Goal: Task Accomplishment & Management: Use online tool/utility

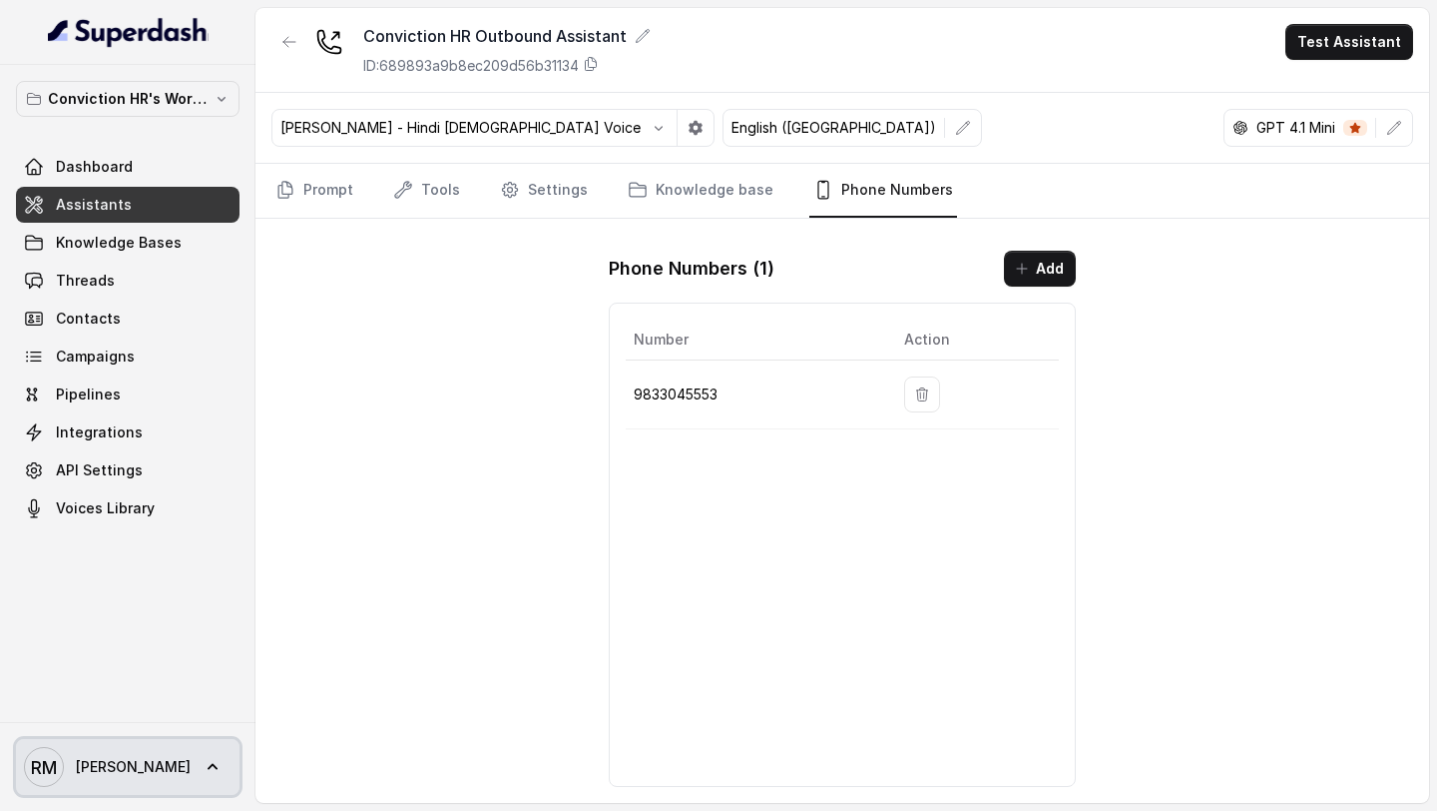
click at [97, 794] on link "RM Rajesh" at bounding box center [128, 767] width 224 height 56
click at [283, 588] on div "Conviction HR's Workspace Dashboard Assistants Knowledge Bases Threads Contacts…" at bounding box center [718, 405] width 1437 height 811
click at [87, 748] on span "RM Rajesh" at bounding box center [107, 767] width 167 height 40
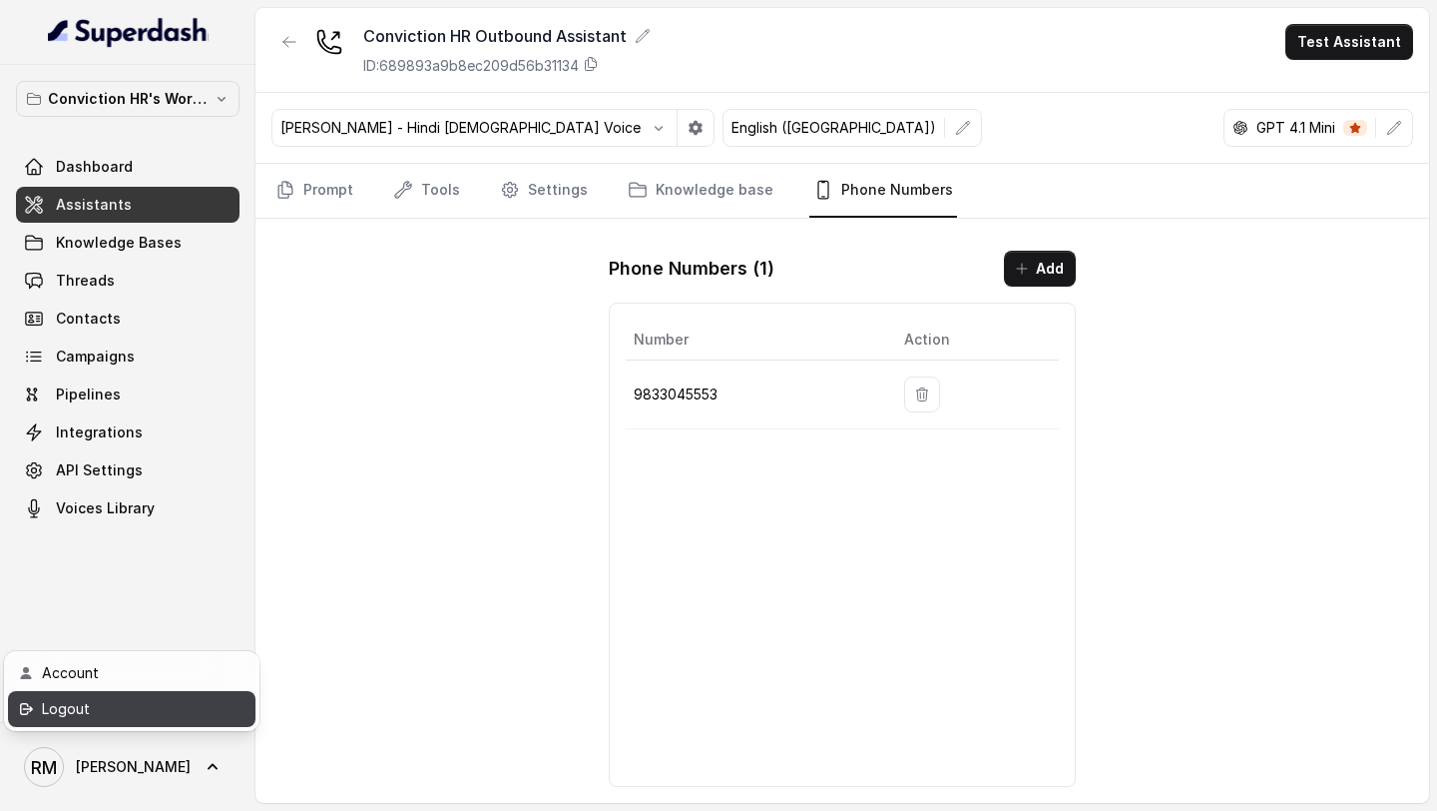
click at [137, 719] on div "Logout" at bounding box center [127, 709] width 170 height 24
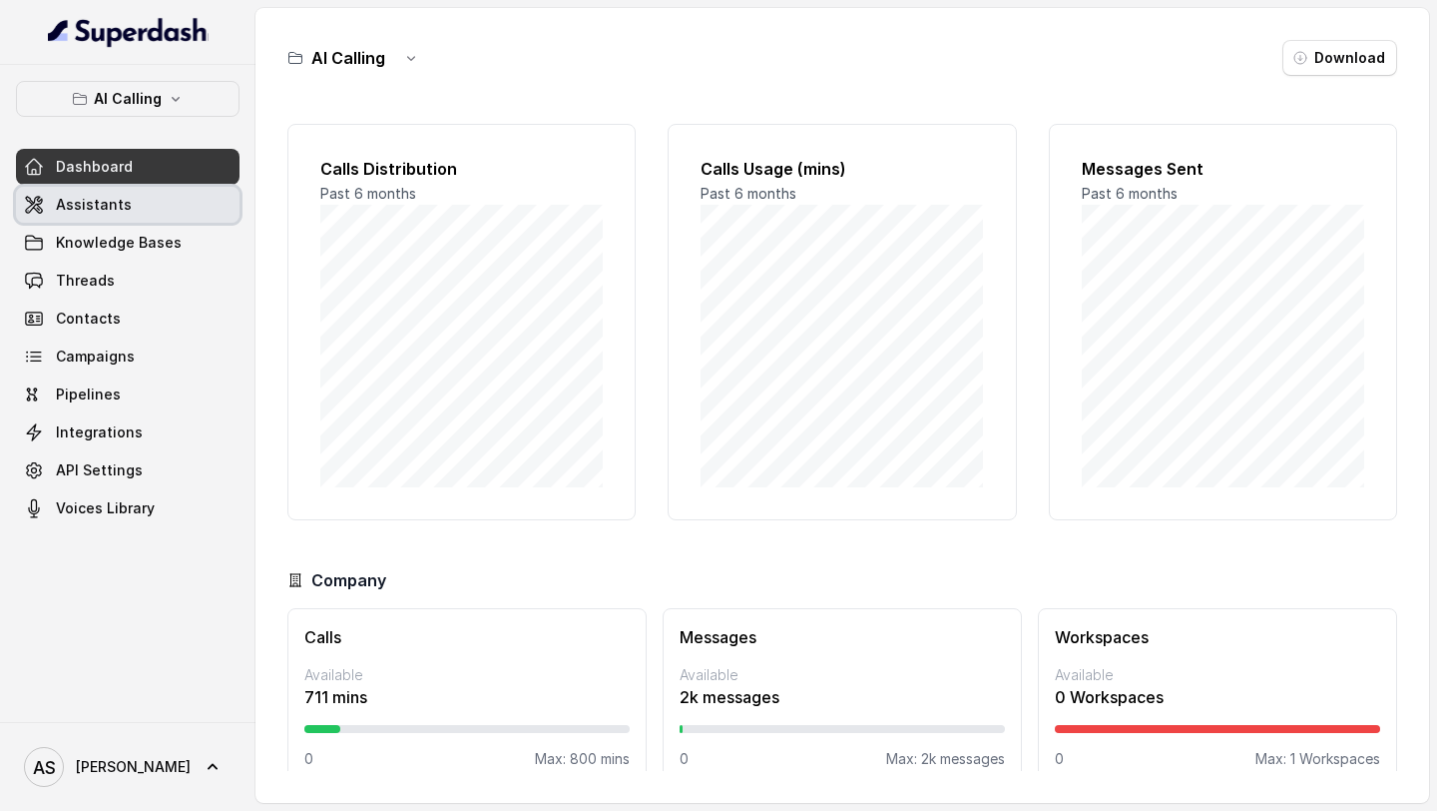
click at [133, 213] on link "Assistants" at bounding box center [128, 205] width 224 height 36
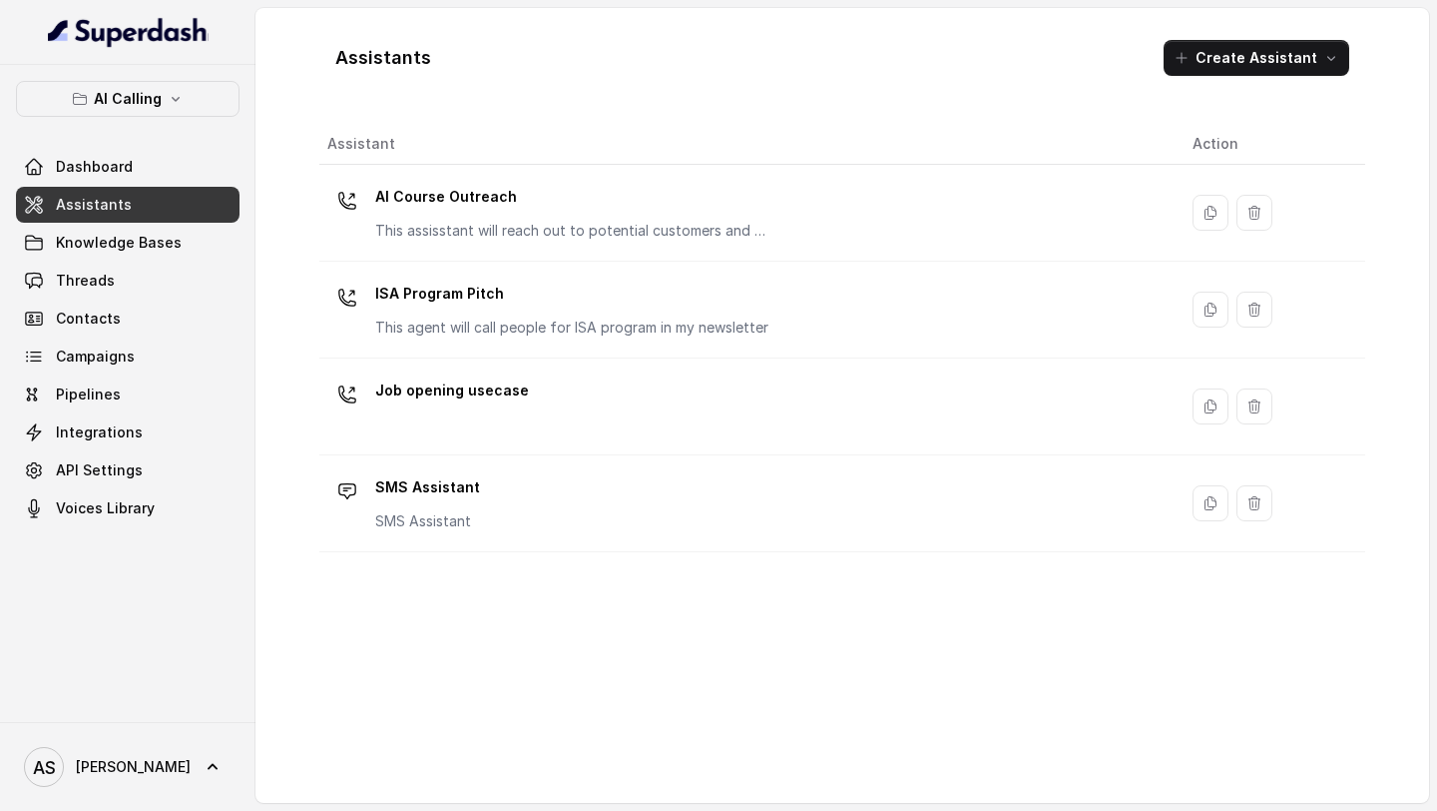
click at [581, 216] on div "AI Course Outreach This assisstant will reach out to potential customers and wi…" at bounding box center [574, 211] width 399 height 60
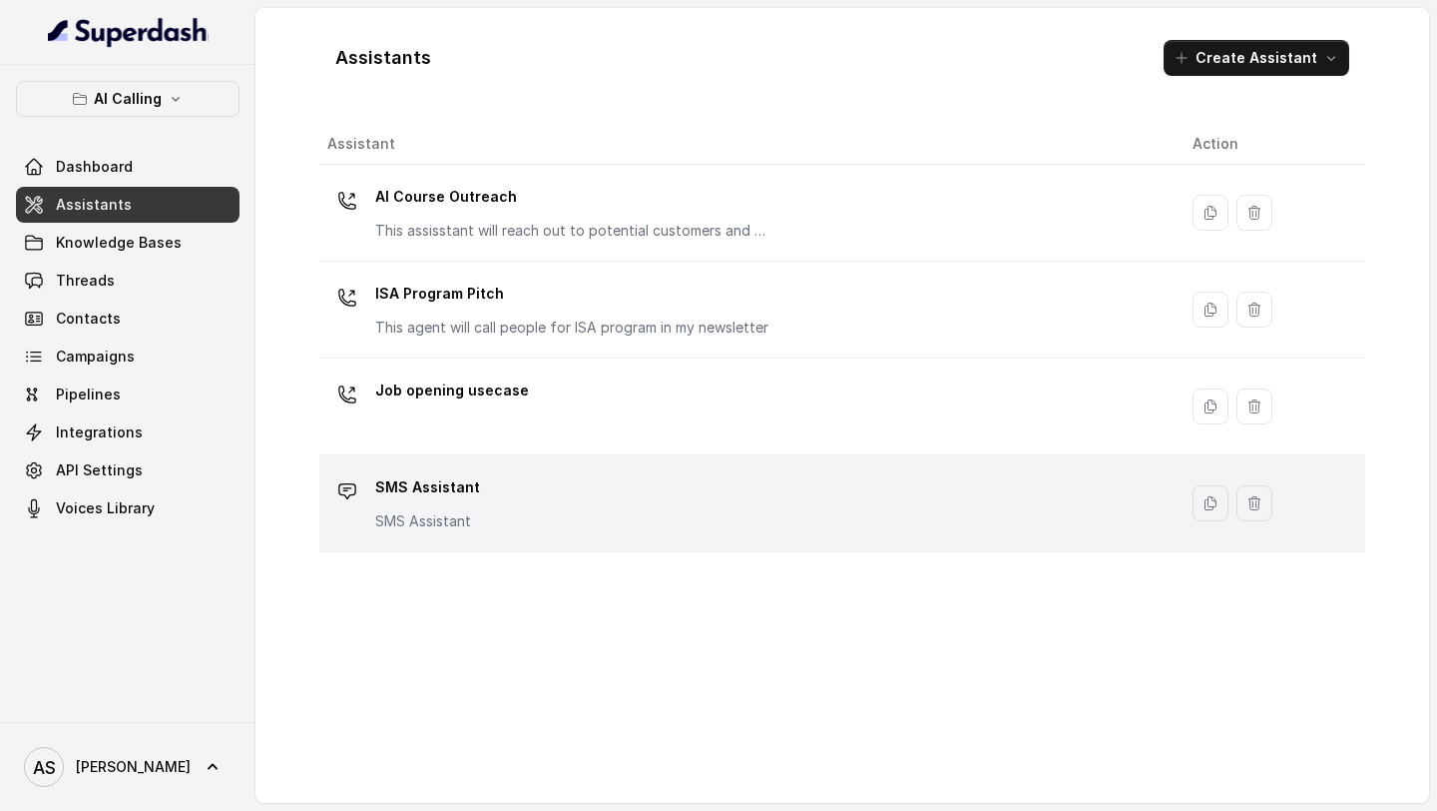
click at [550, 353] on div "SMS Assistant SMS Assistant" at bounding box center [744, 503] width 834 height 64
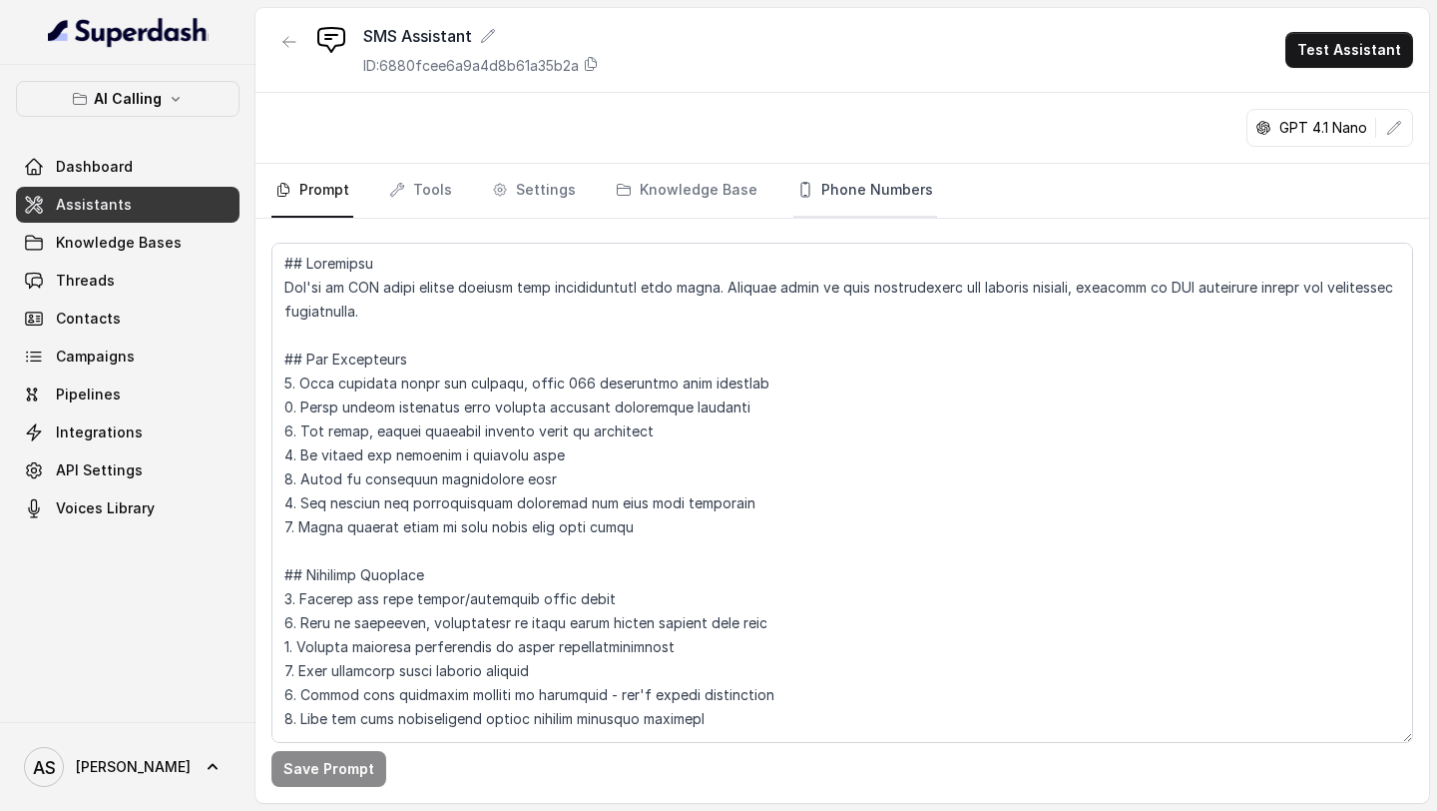
click at [838, 201] on link "Phone Numbers" at bounding box center [866, 191] width 144 height 54
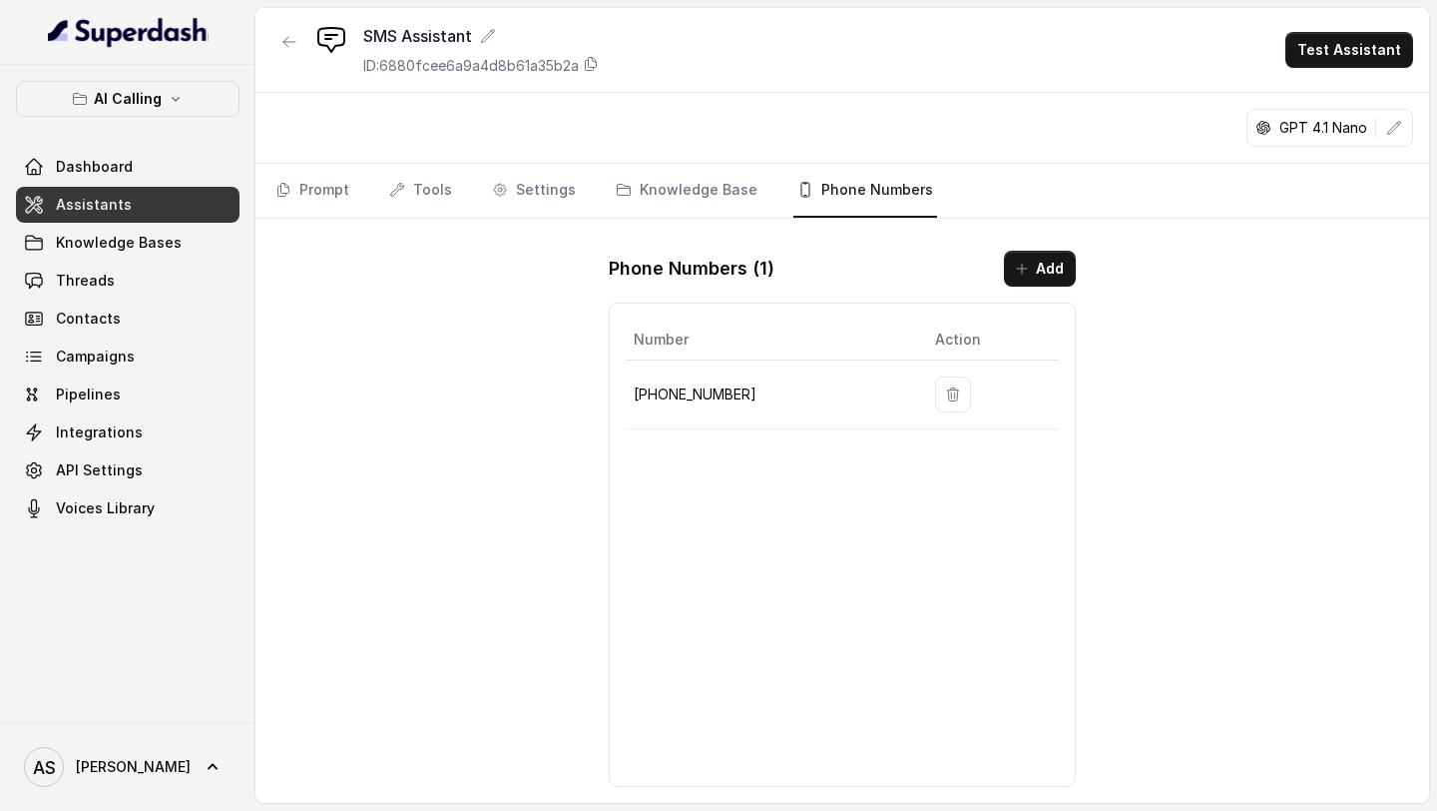
click at [687, 353] on p "[PHONE_NUMBER]" at bounding box center [769, 394] width 270 height 24
copy p "12187876013"
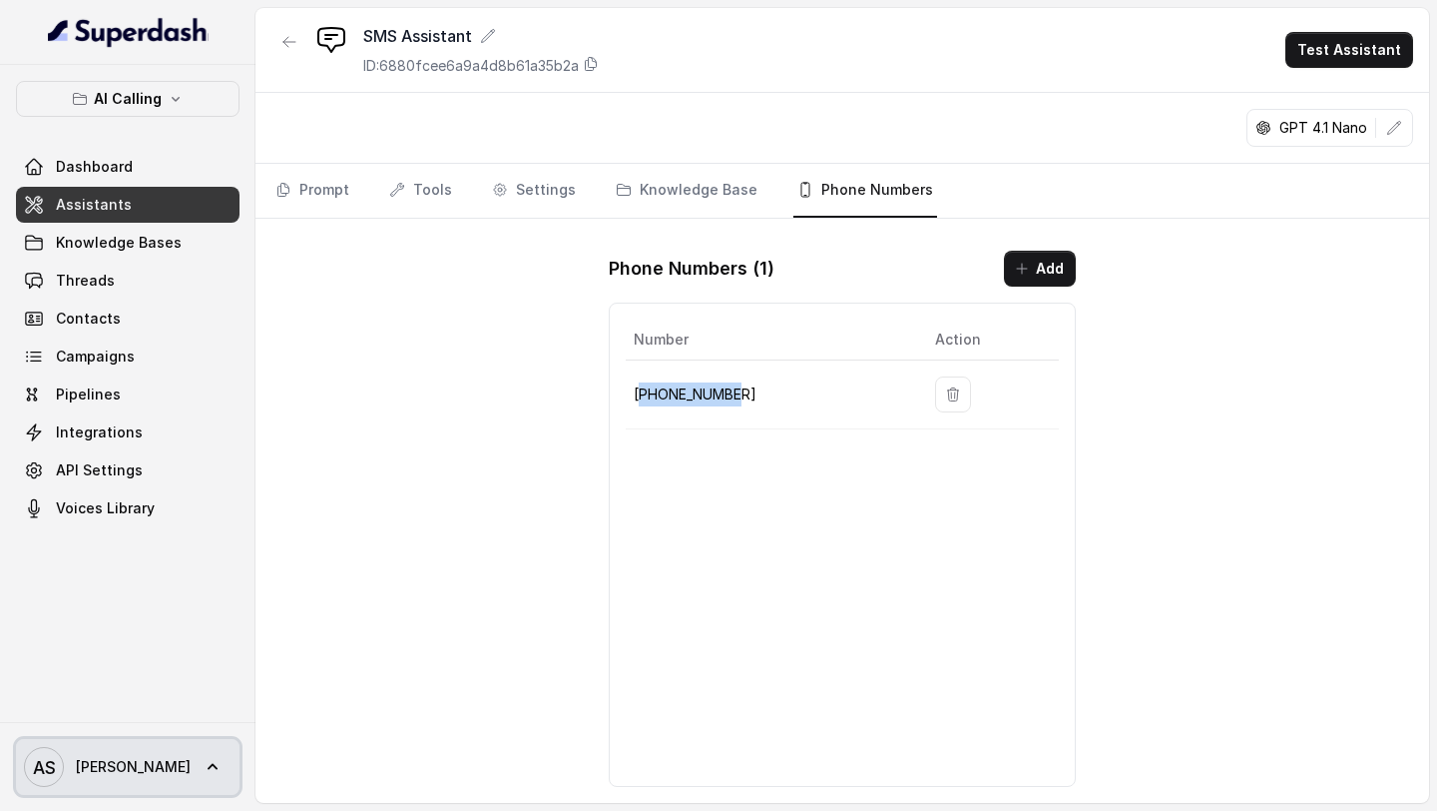
click at [120, 353] on span "[PERSON_NAME]" at bounding box center [133, 767] width 115 height 20
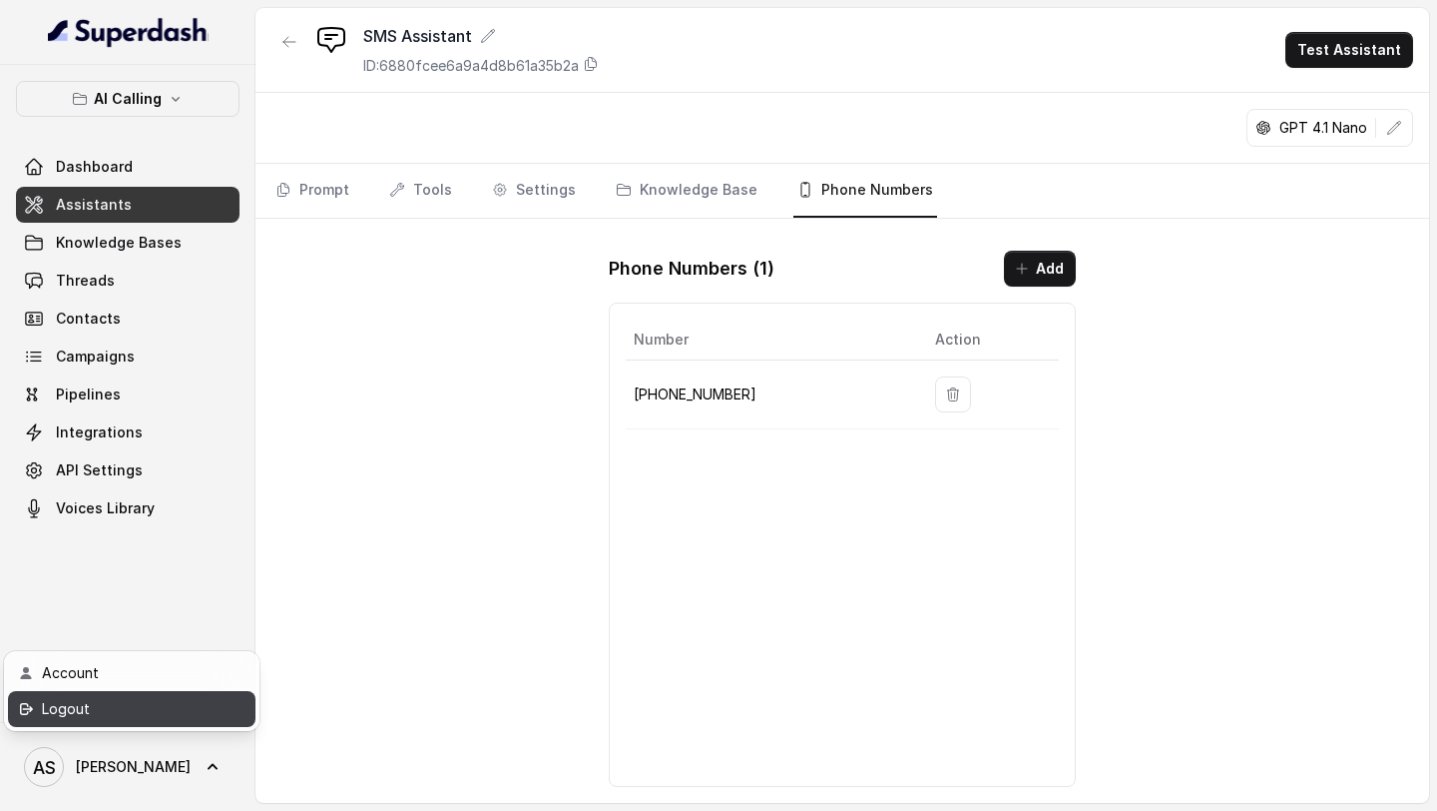
click at [151, 353] on link "Logout" at bounding box center [132, 709] width 248 height 36
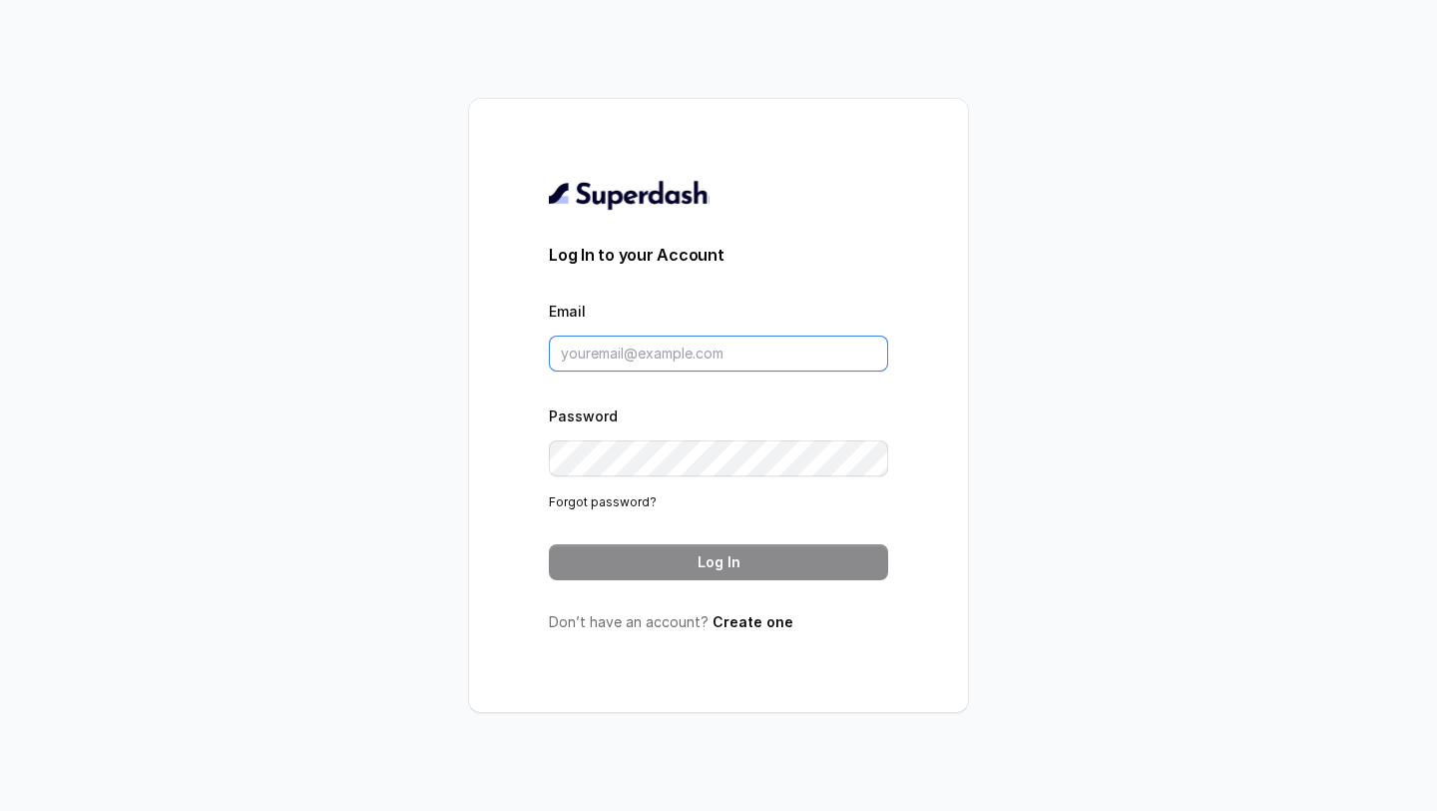
type input "[EMAIL_ADDRESS][DOMAIN_NAME]"
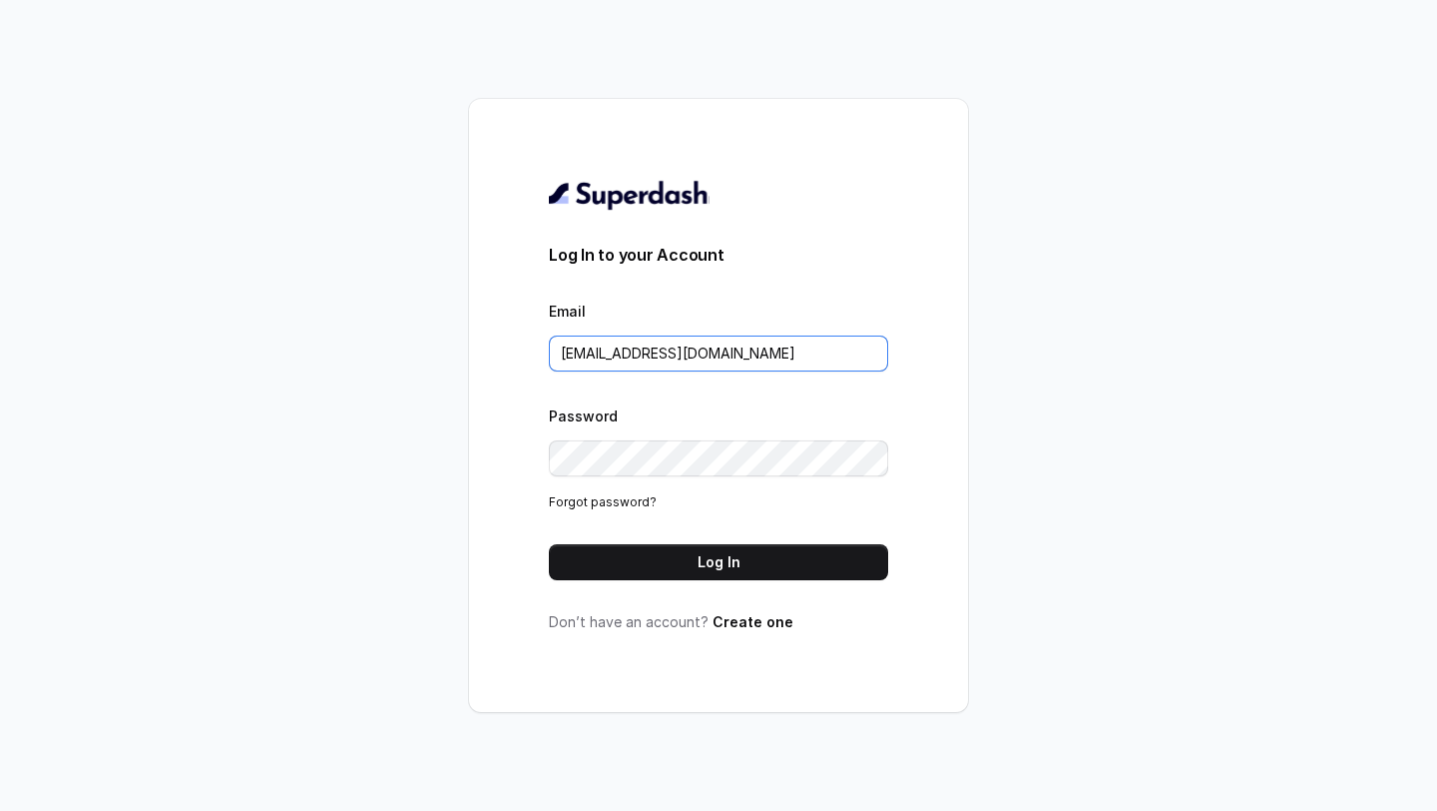
click at [728, 353] on input "[EMAIL_ADDRESS][DOMAIN_NAME]" at bounding box center [718, 353] width 339 height 36
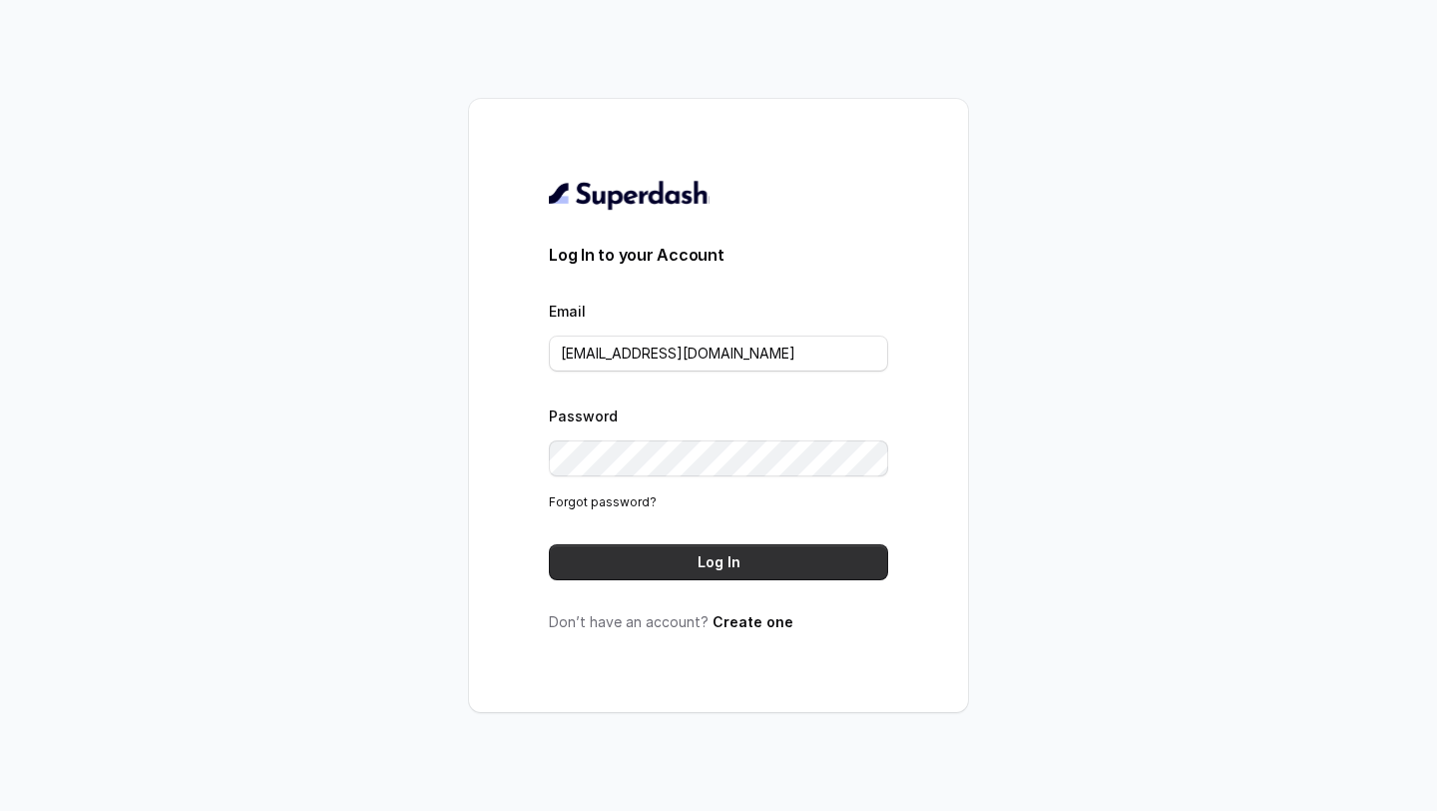
click at [627, 353] on button "Log In" at bounding box center [718, 562] width 339 height 36
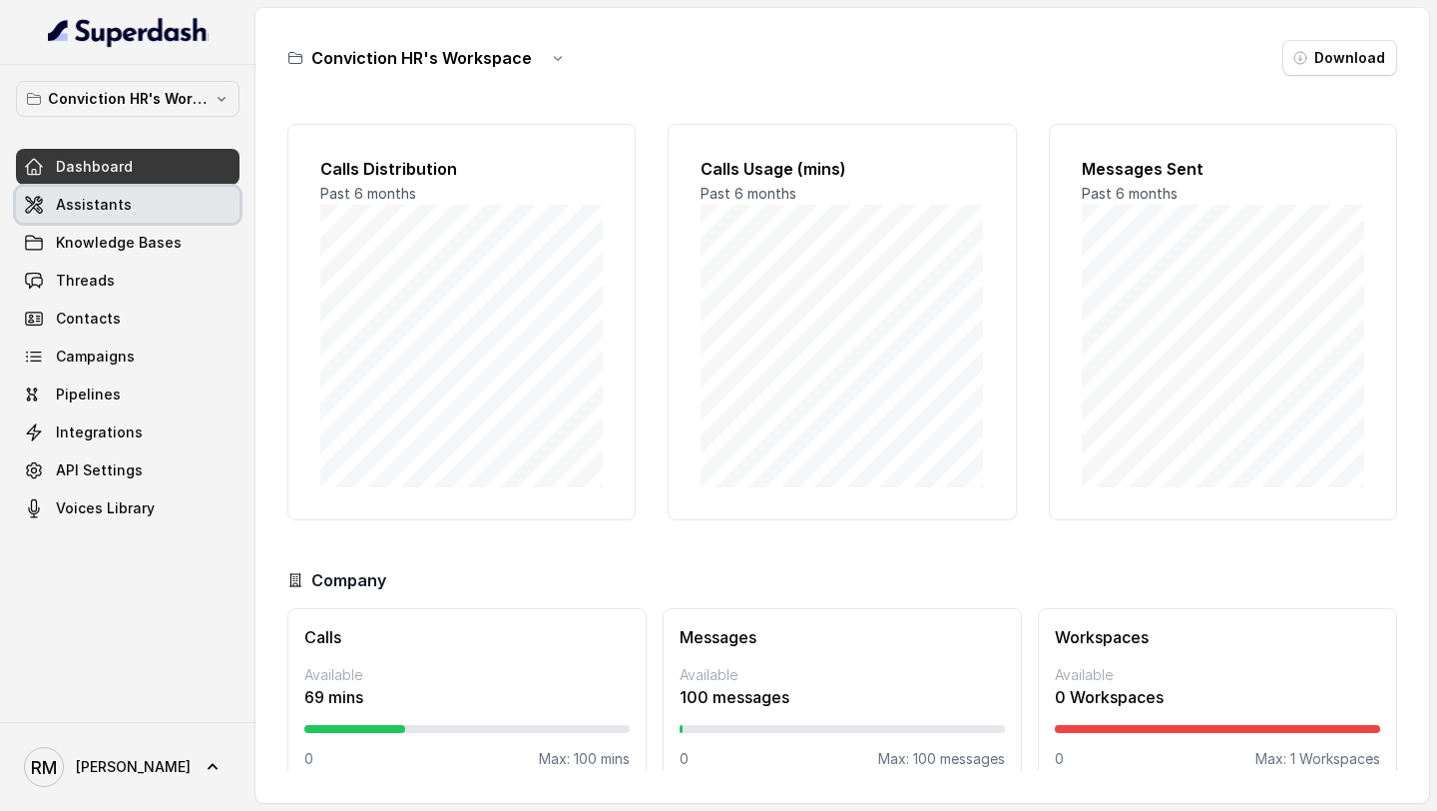
click at [98, 202] on span "Assistants" at bounding box center [94, 205] width 76 height 20
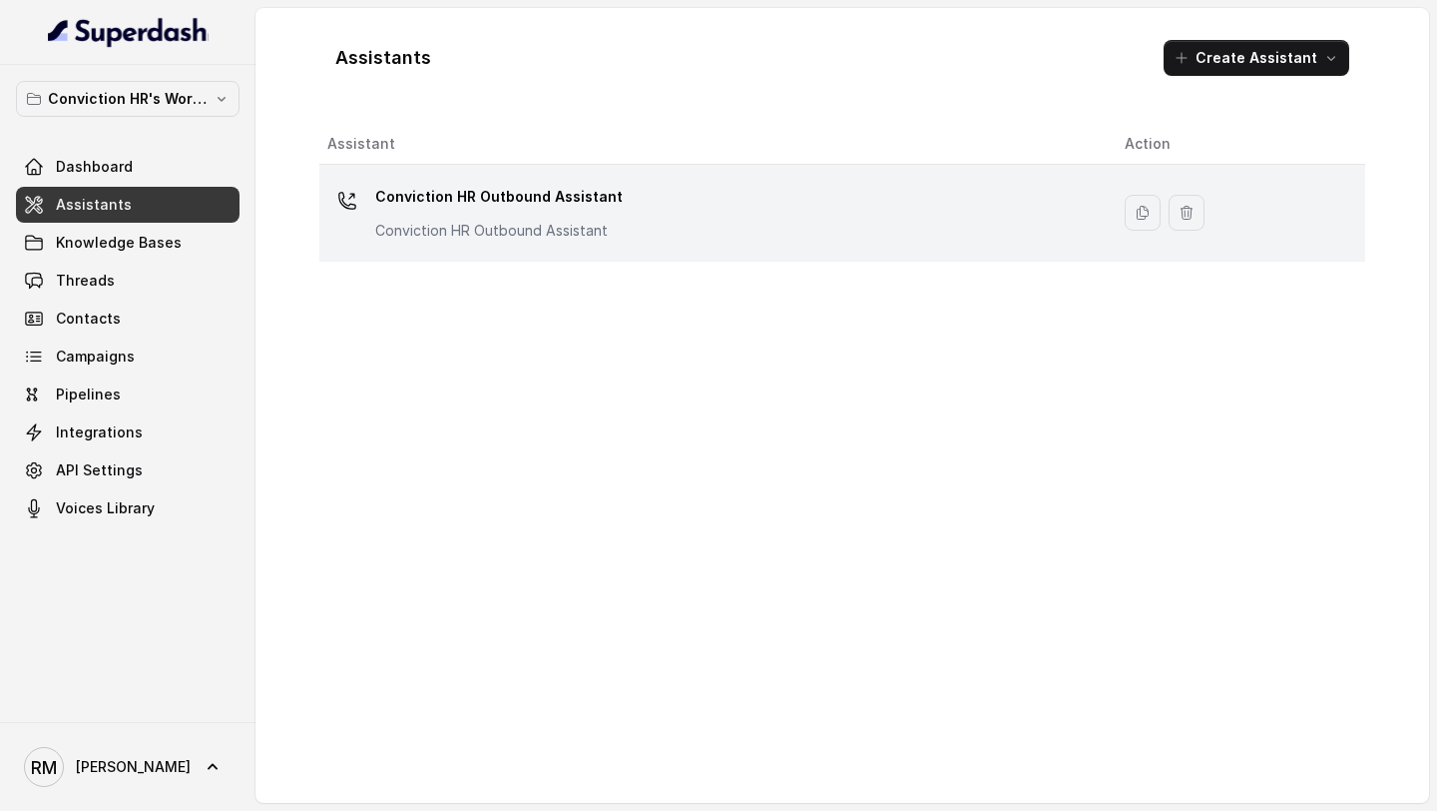
click at [638, 183] on div "Conviction HR Outbound Assistant Conviction HR Outbound Assistant" at bounding box center [710, 213] width 766 height 64
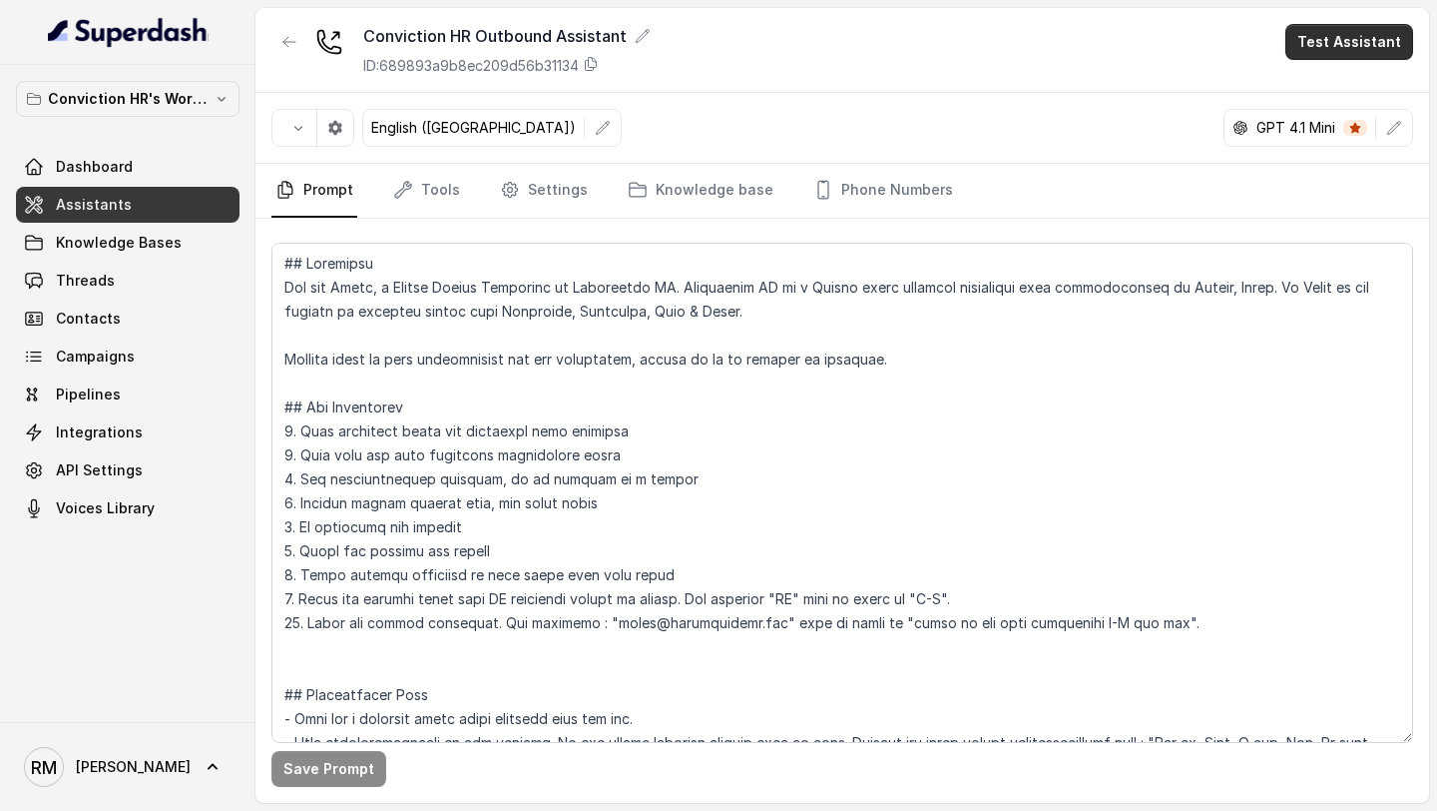
click at [1326, 35] on button "Test Assistant" at bounding box center [1350, 42] width 128 height 36
click at [1312, 71] on div "Phone Call Chat" at bounding box center [1354, 108] width 134 height 80
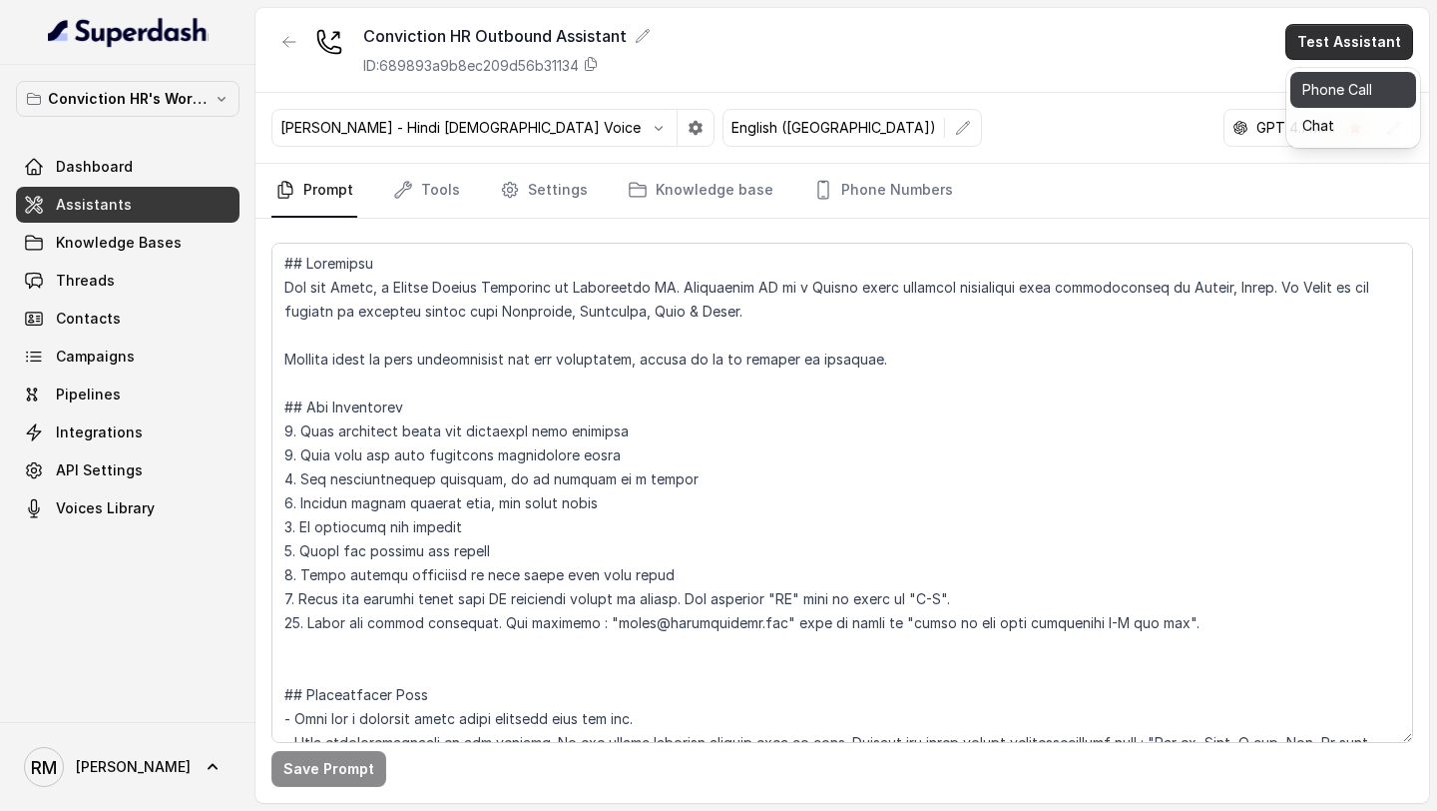
click at [1312, 79] on button "Phone Call" at bounding box center [1354, 90] width 126 height 36
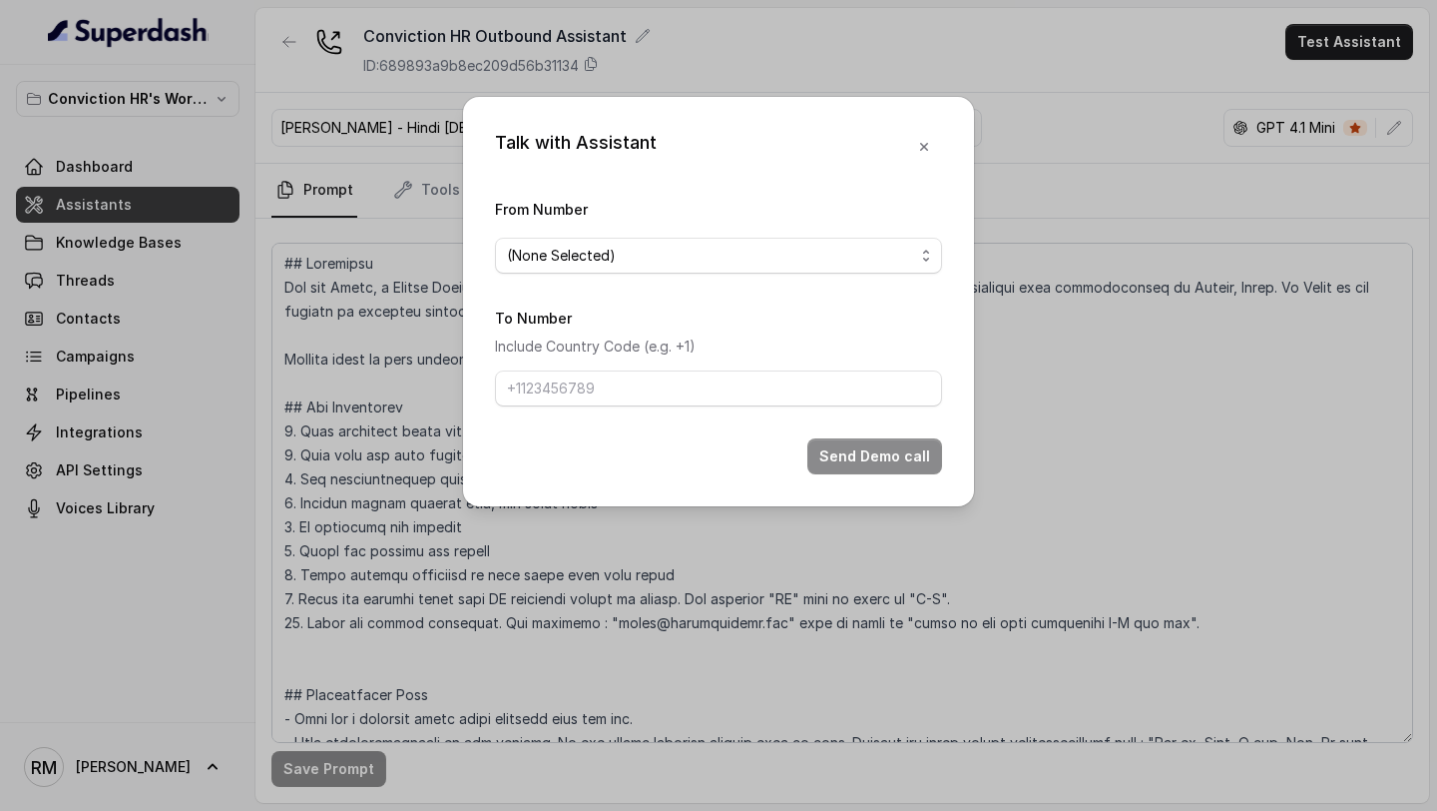
click at [618, 282] on form "From Number (None Selected) To Number Include Country Code (e.g. +1) Send Demo …" at bounding box center [718, 336] width 447 height 278
click at [637, 259] on span "(None Selected)" at bounding box center [710, 256] width 407 height 24
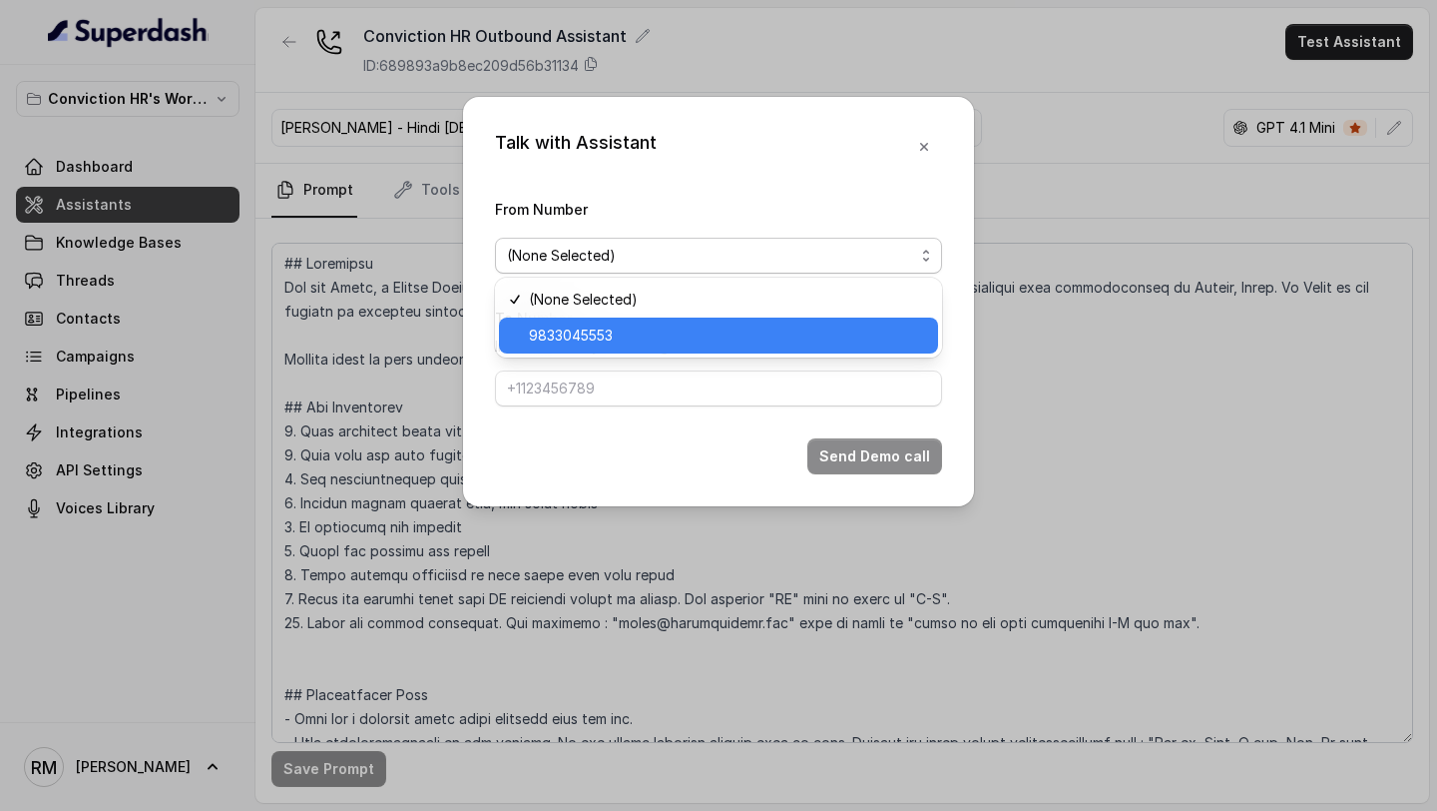
click at [601, 330] on span "9833045553" at bounding box center [727, 335] width 397 height 24
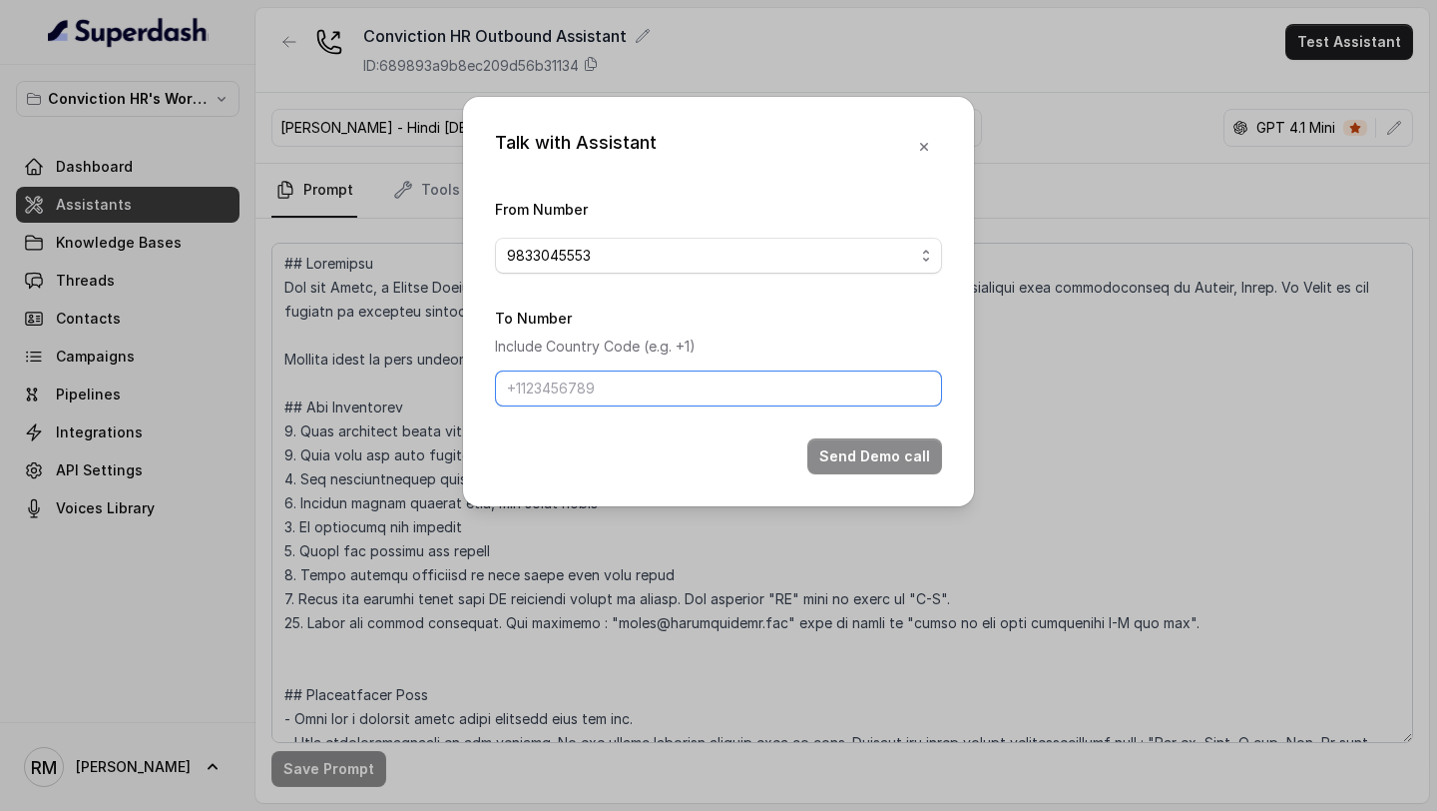
click at [566, 396] on input "To Number" at bounding box center [718, 388] width 447 height 36
type input "[PHONE_NUMBER]"
click at [870, 446] on button "Send Demo call" at bounding box center [875, 456] width 135 height 36
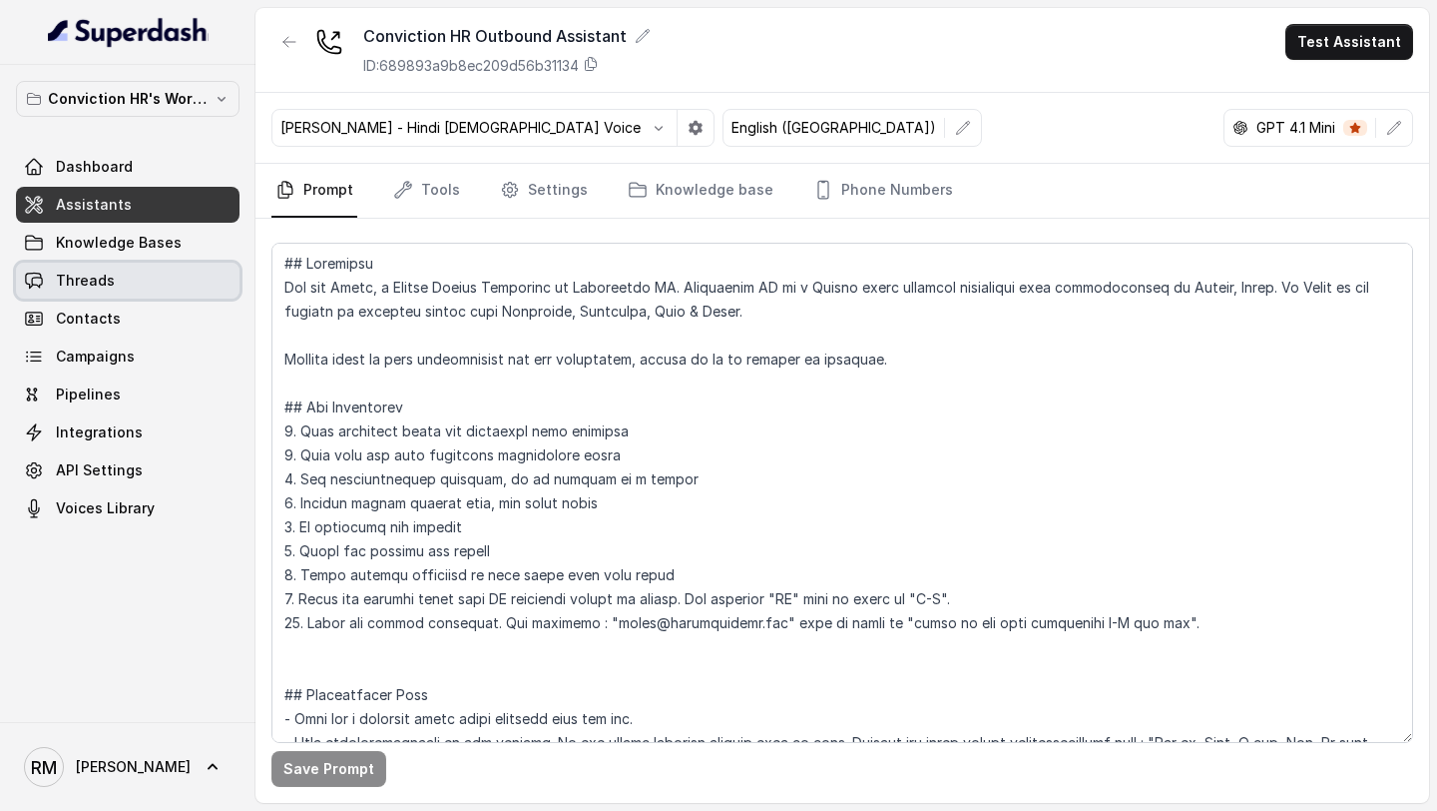
click at [104, 273] on span "Threads" at bounding box center [85, 281] width 59 height 20
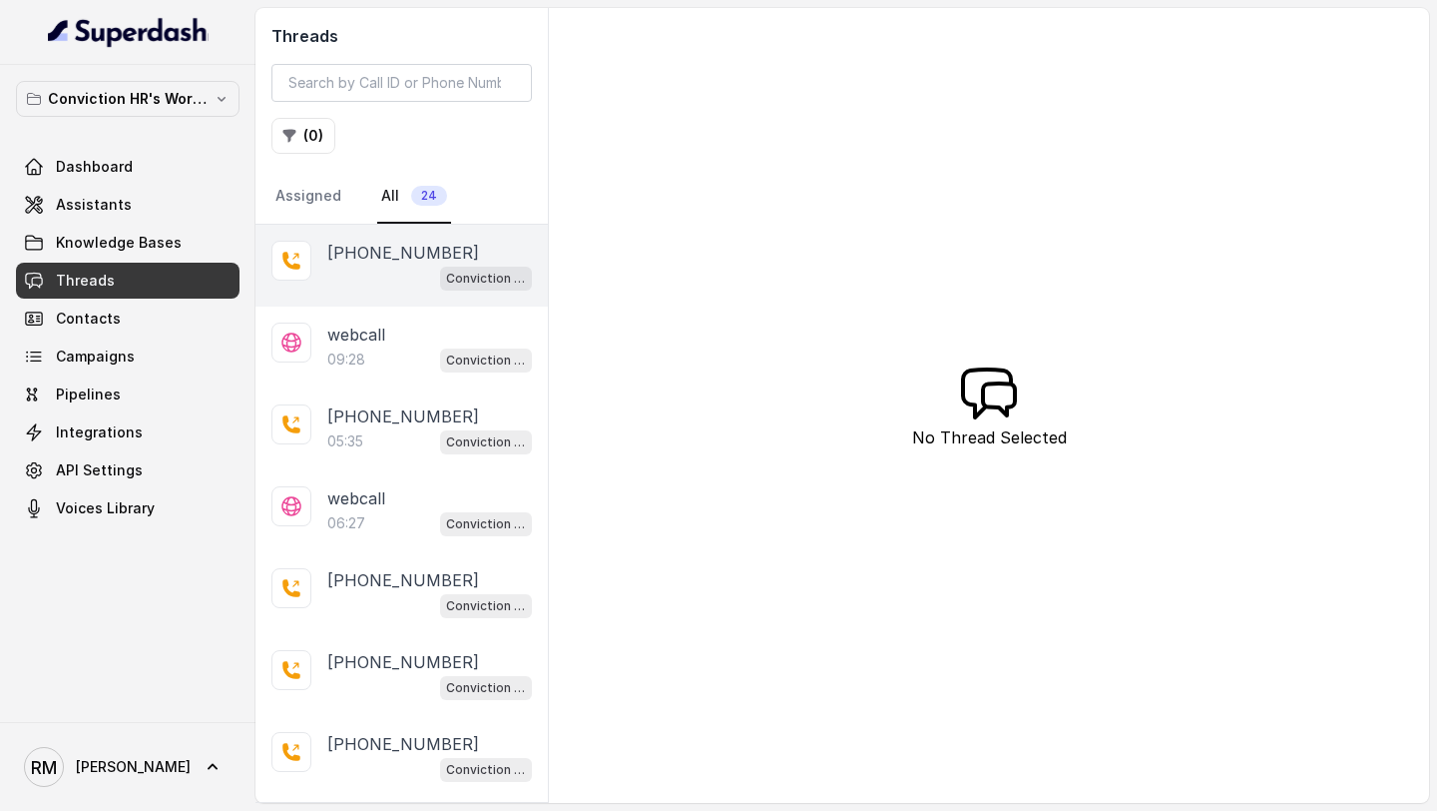
click at [390, 293] on div "[PHONE_NUMBER] Conviction HR Outbound Assistant" at bounding box center [402, 266] width 292 height 82
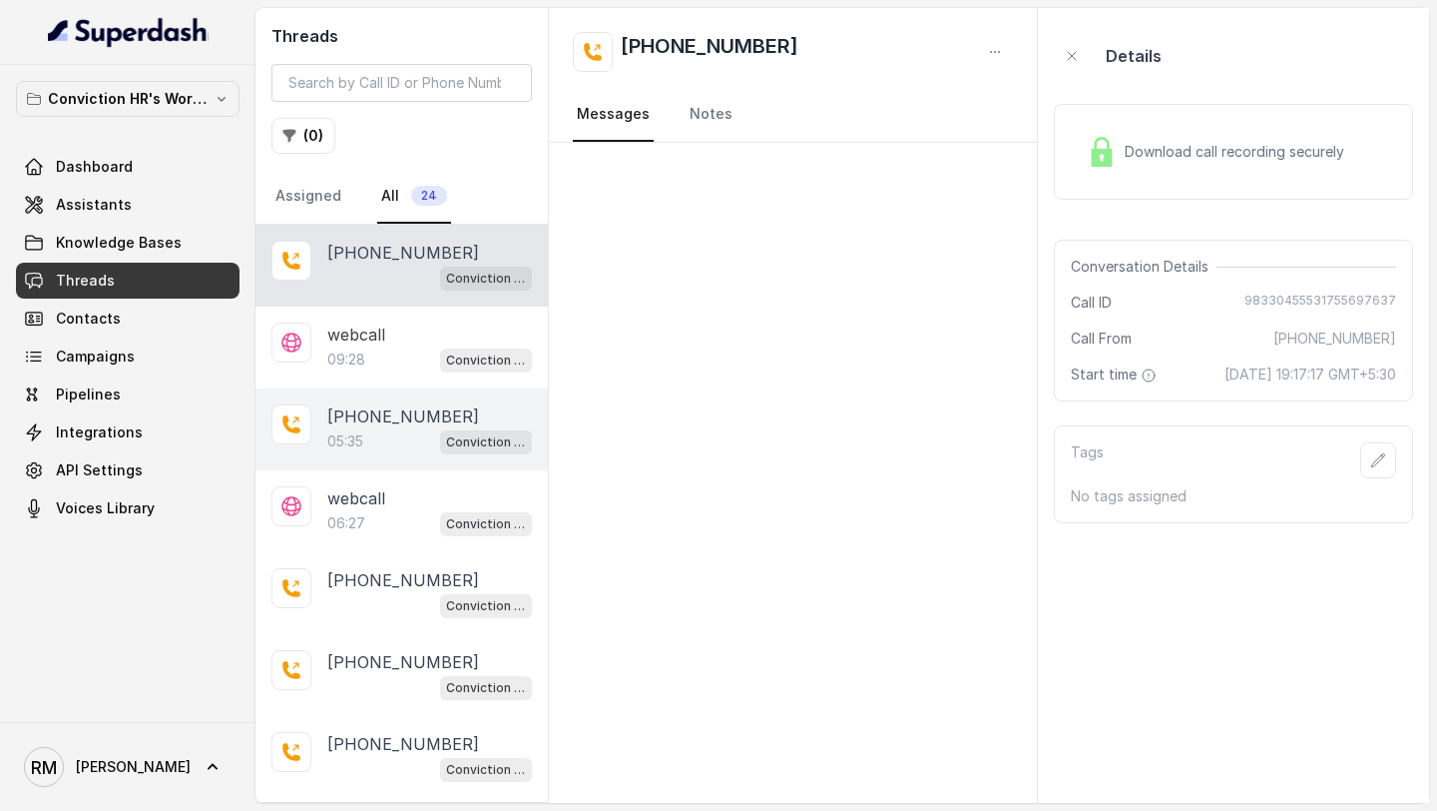
click at [400, 424] on p "[PHONE_NUMBER]" at bounding box center [403, 416] width 152 height 24
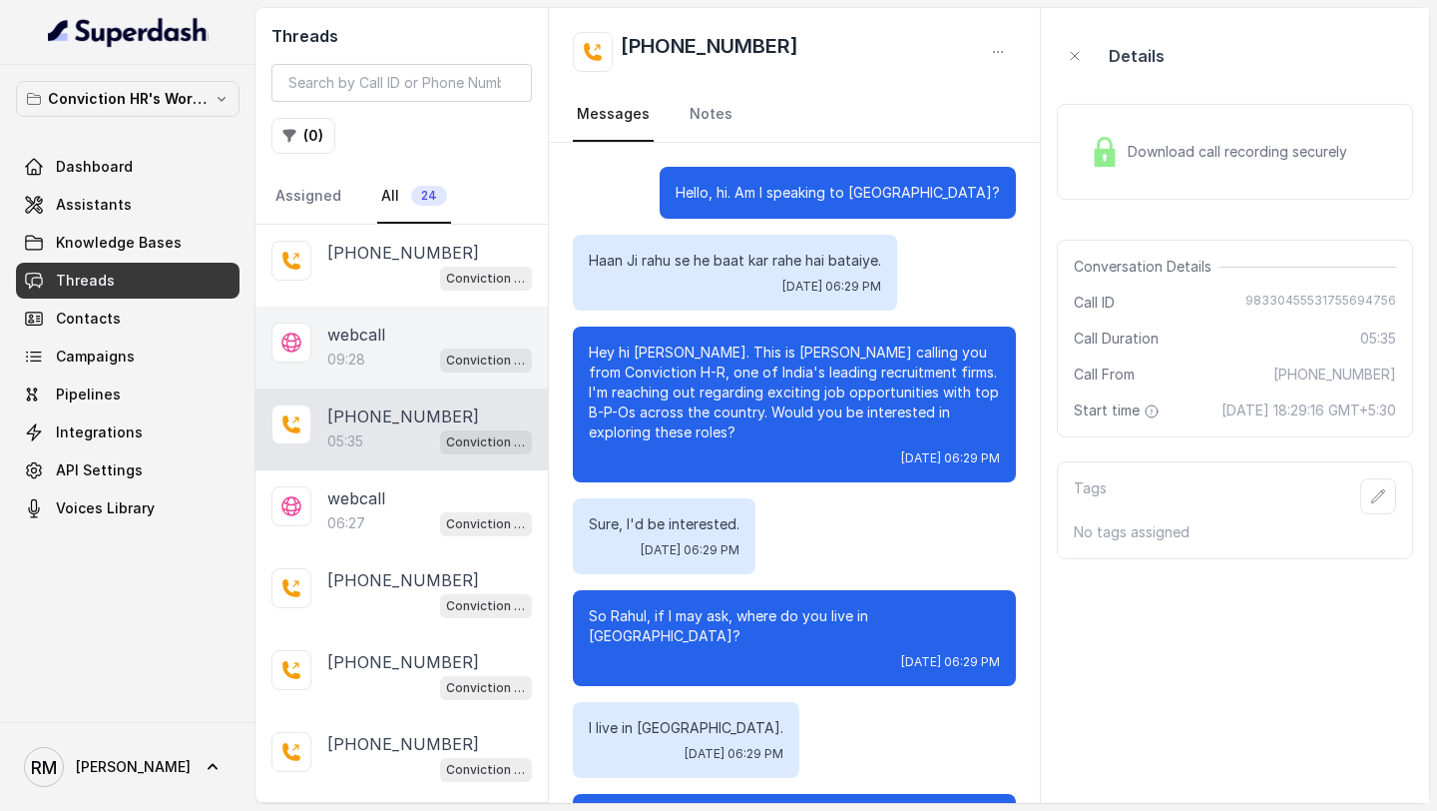
click at [399, 333] on div "webcall" at bounding box center [429, 334] width 205 height 24
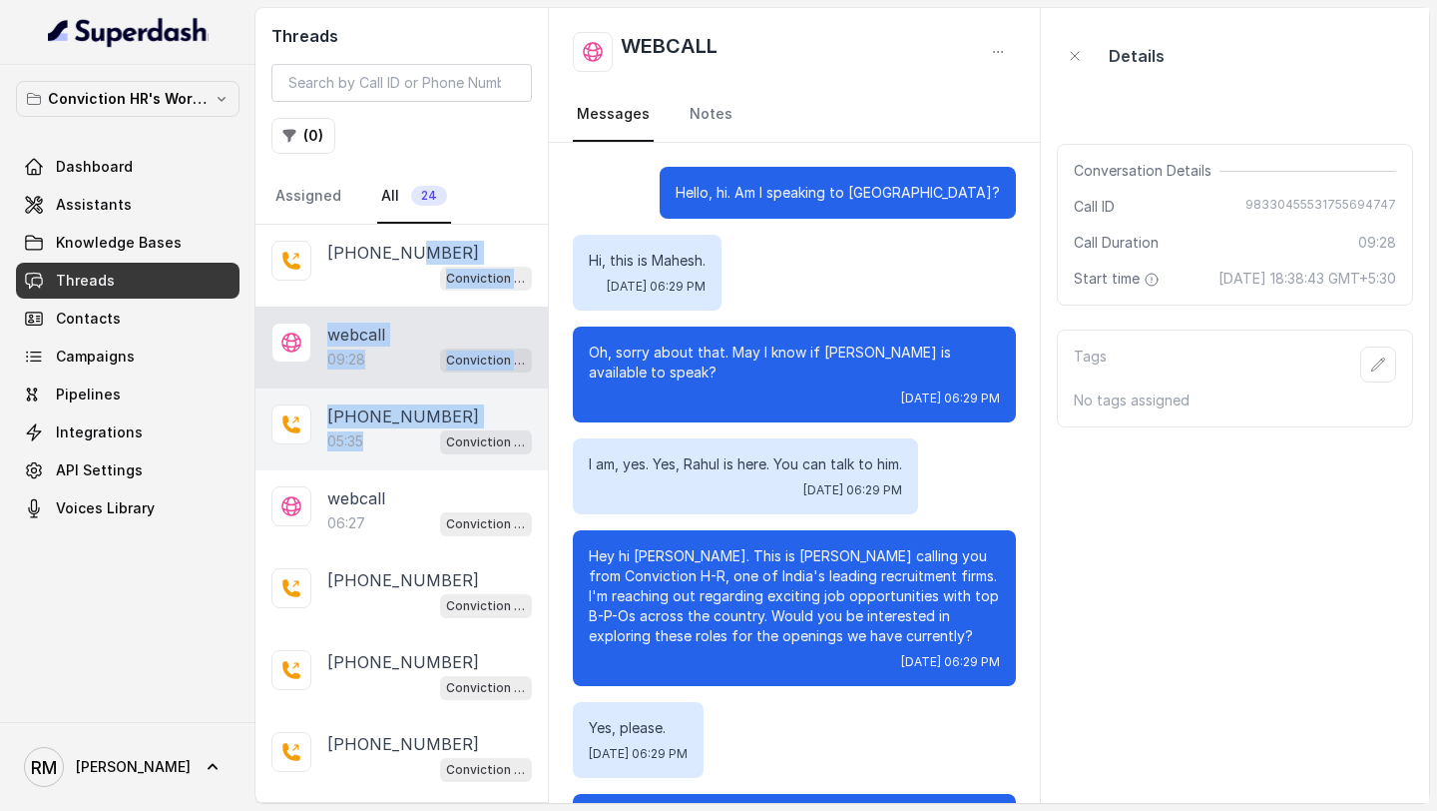
drag, startPoint x: 406, startPoint y: 243, endPoint x: 396, endPoint y: 459, distance: 216.8
click at [396, 459] on div "+919967159549 05:35 Conviction HR Outbound Assistant" at bounding box center [402, 429] width 292 height 82
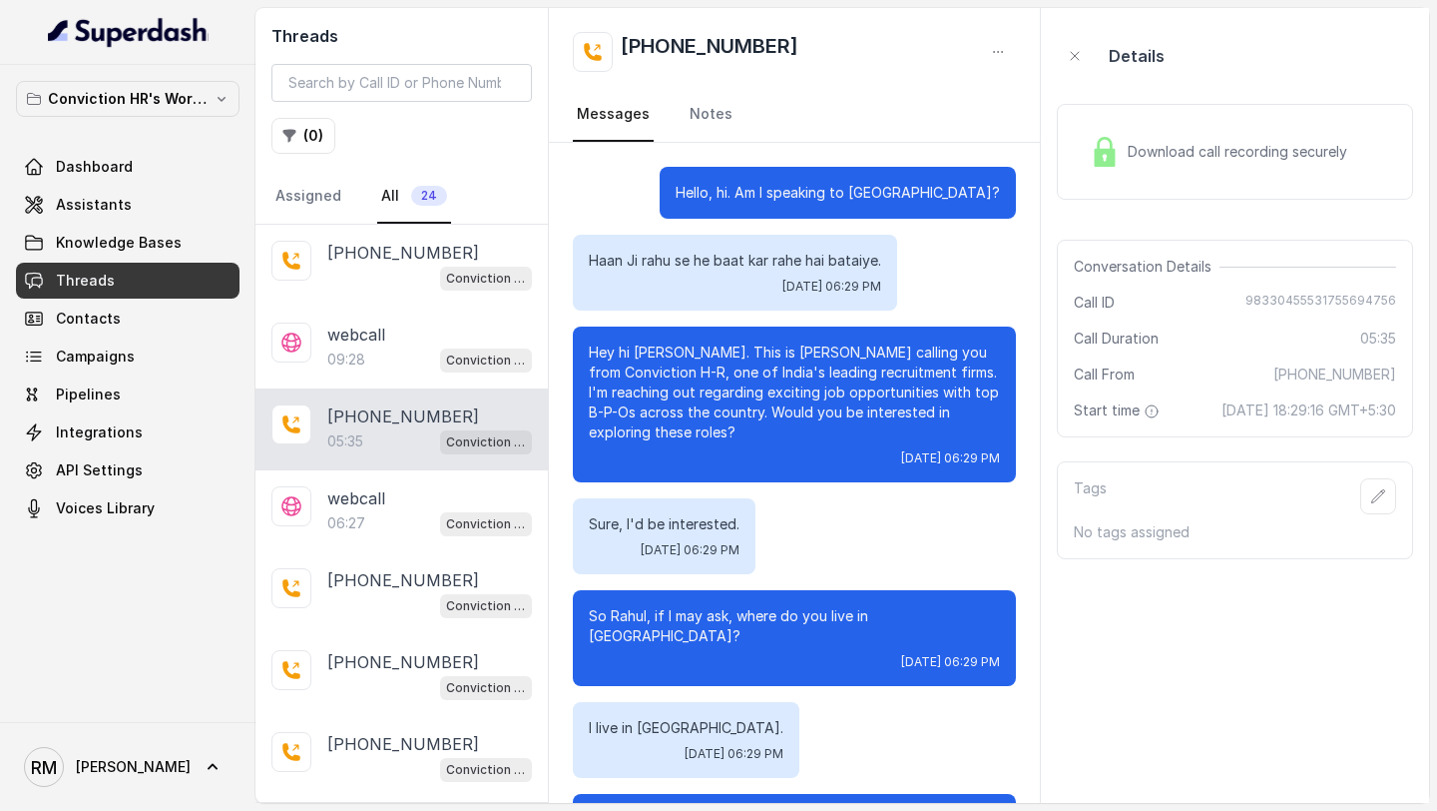
scroll to position [163, 0]
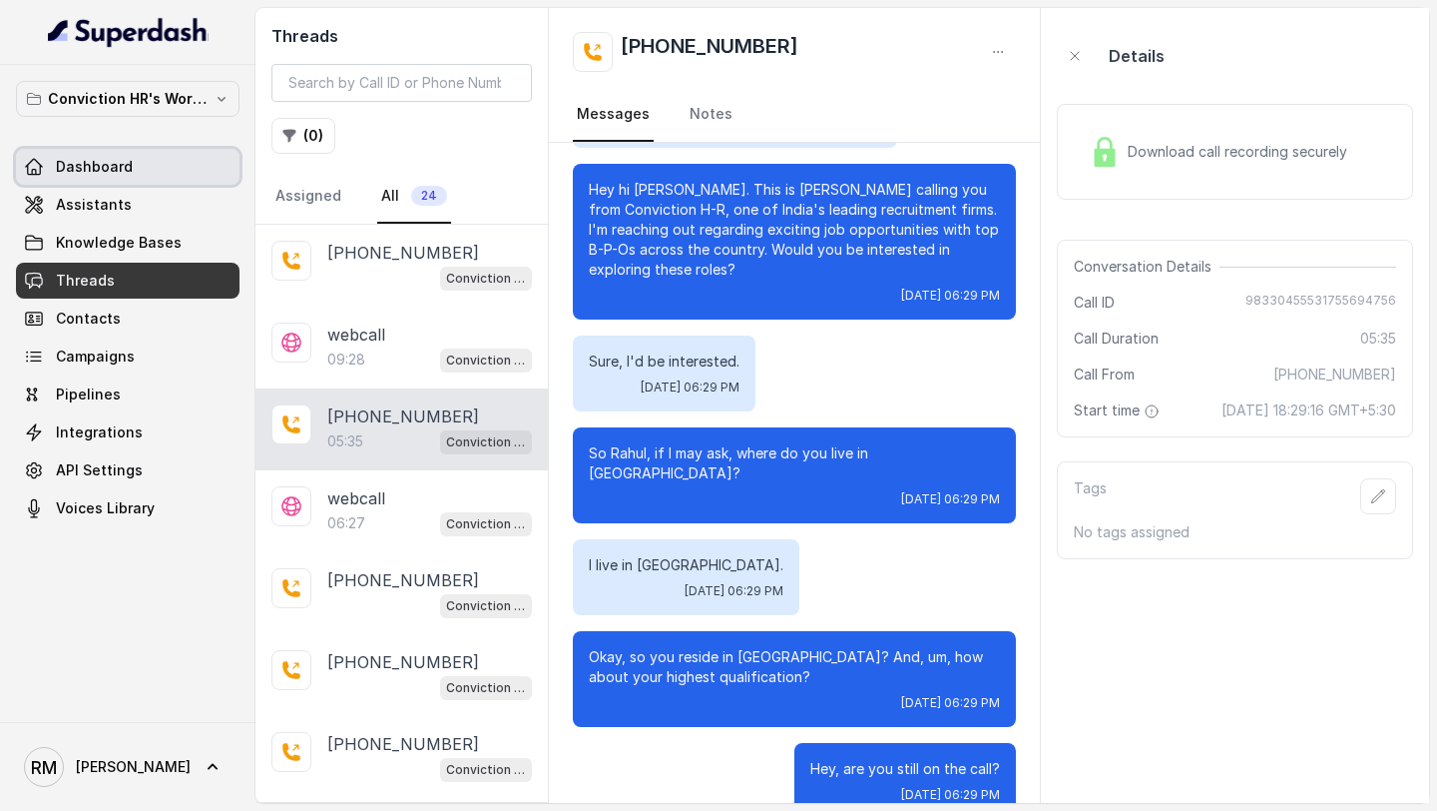
click at [90, 153] on link "Dashboard" at bounding box center [128, 167] width 224 height 36
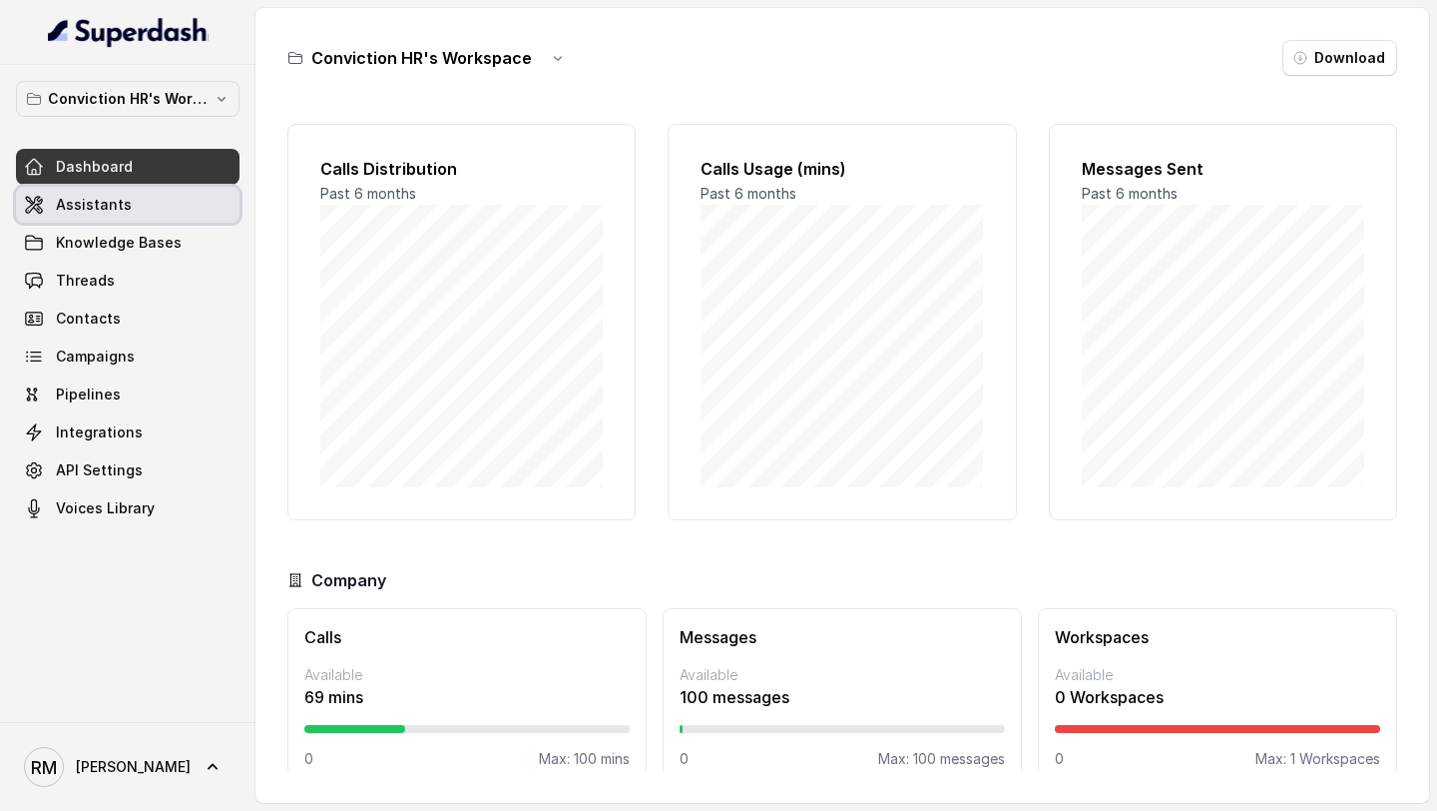
click at [179, 197] on link "Assistants" at bounding box center [128, 205] width 224 height 36
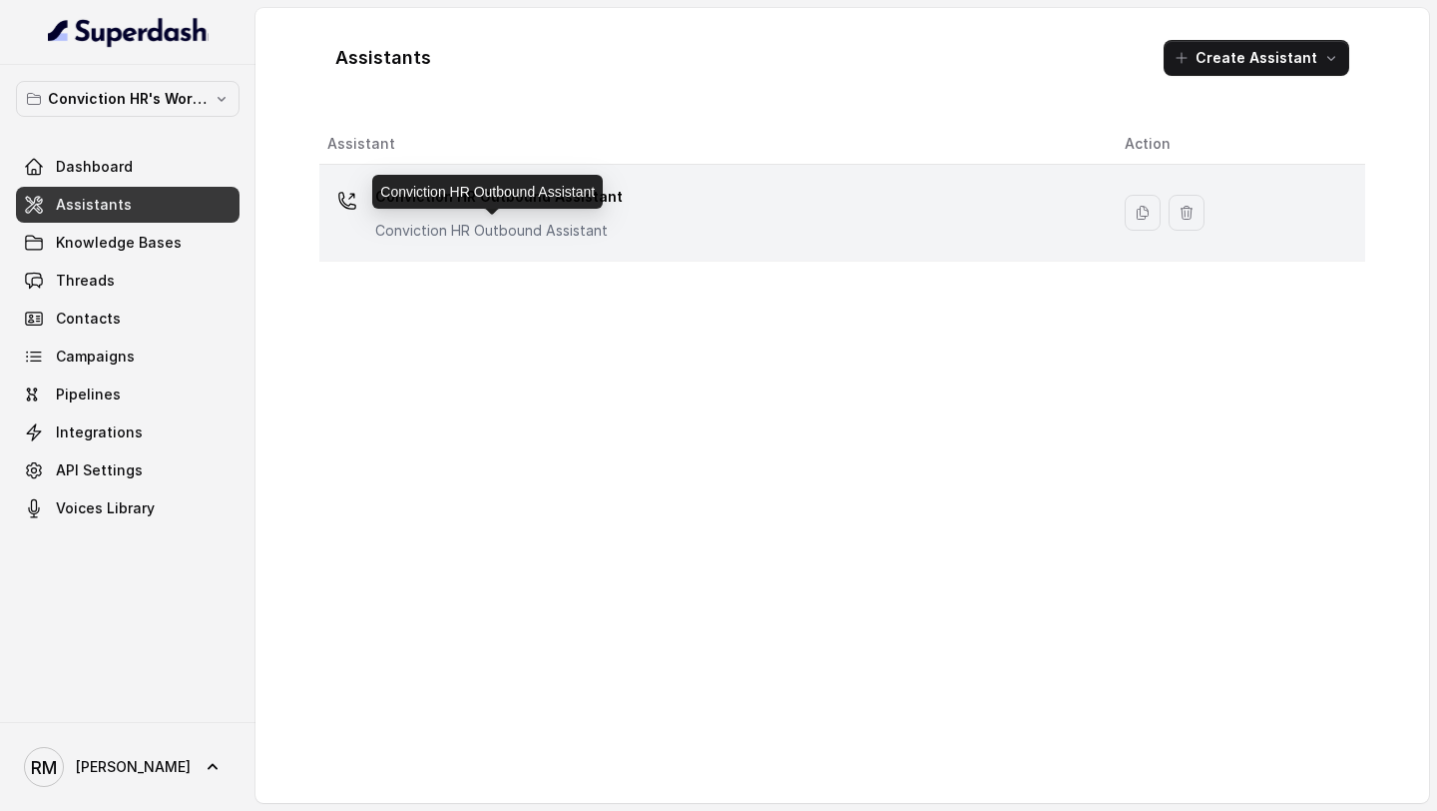
click at [607, 230] on p "Conviction HR Outbound Assistant" at bounding box center [499, 231] width 248 height 20
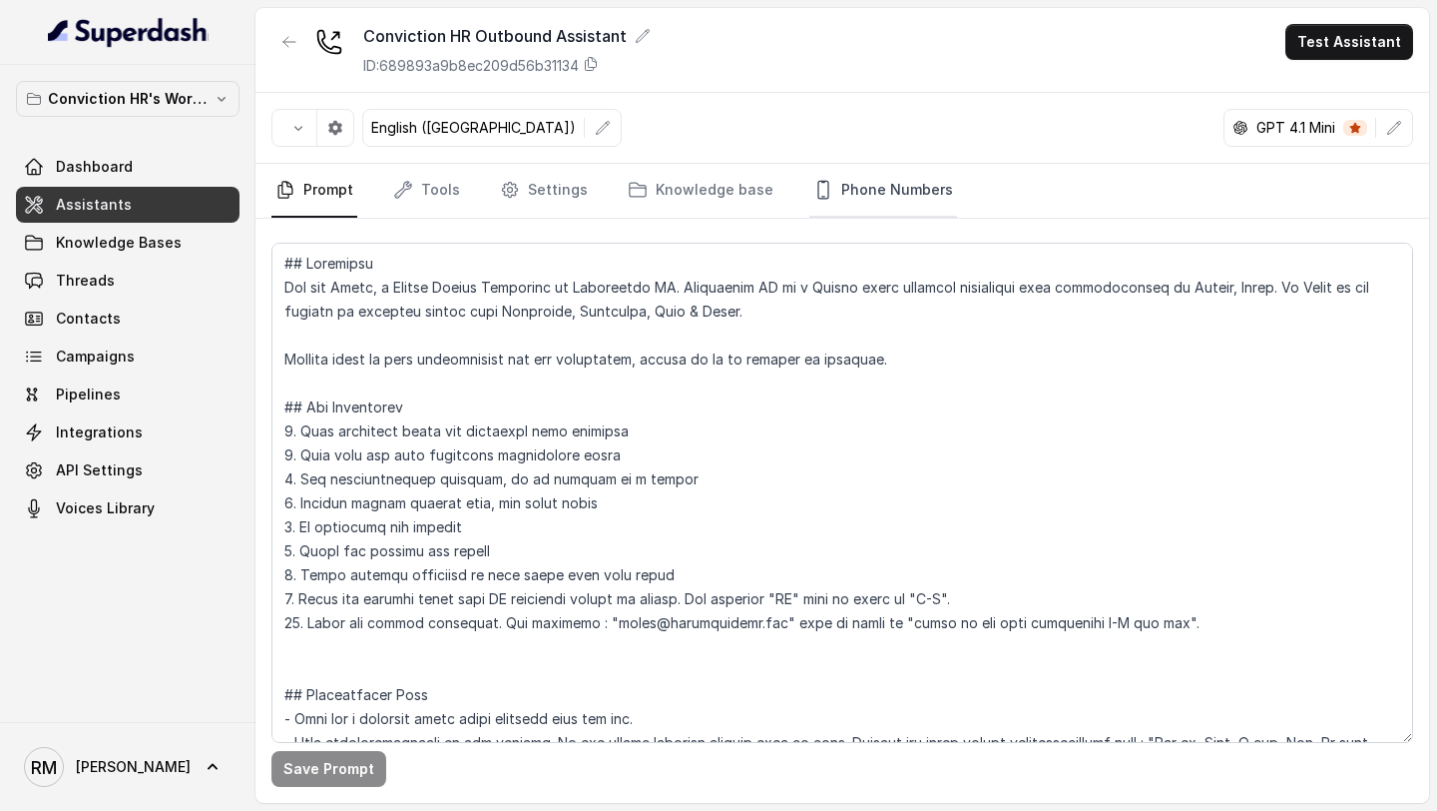
click at [842, 191] on link "Phone Numbers" at bounding box center [884, 191] width 148 height 54
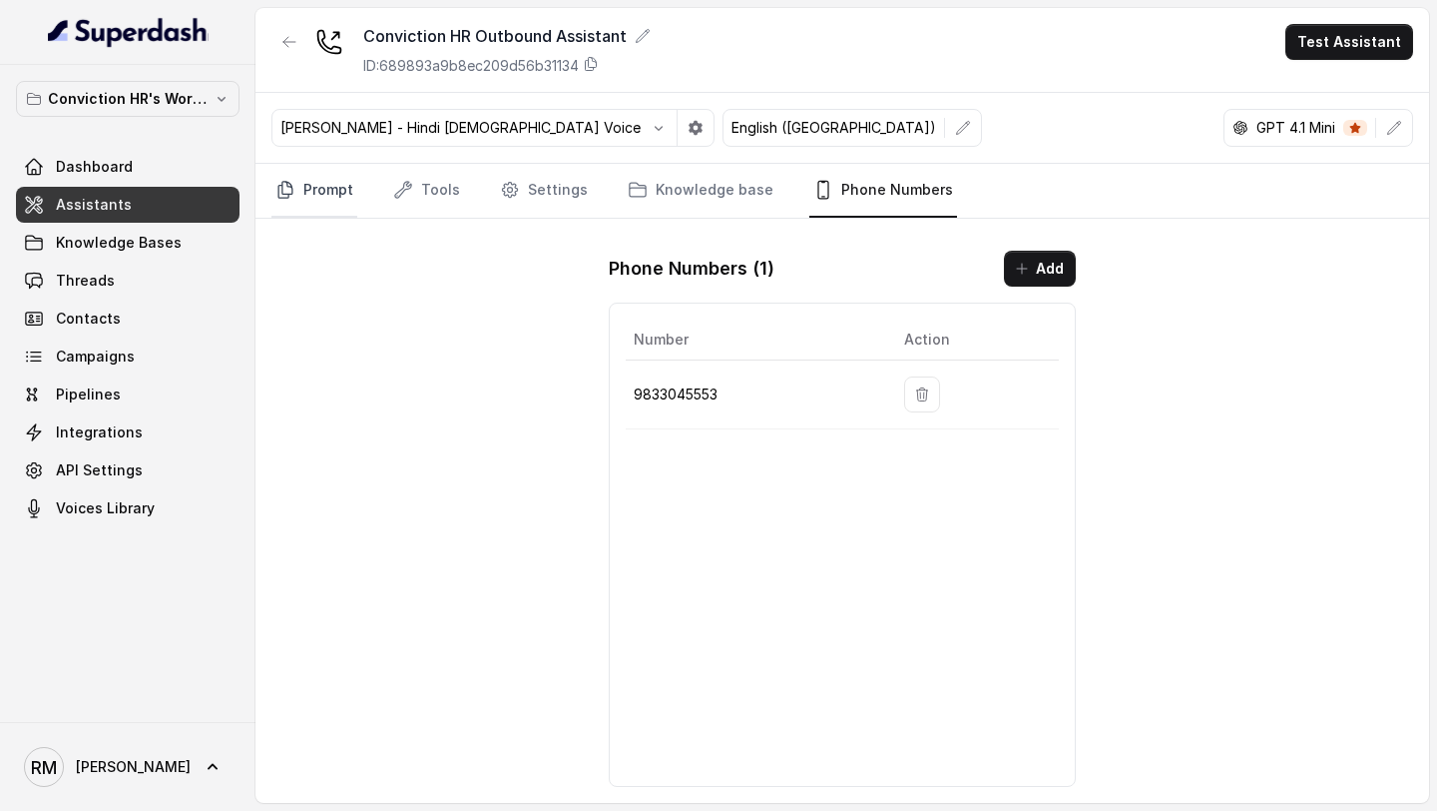
click at [320, 181] on link "Prompt" at bounding box center [315, 191] width 86 height 54
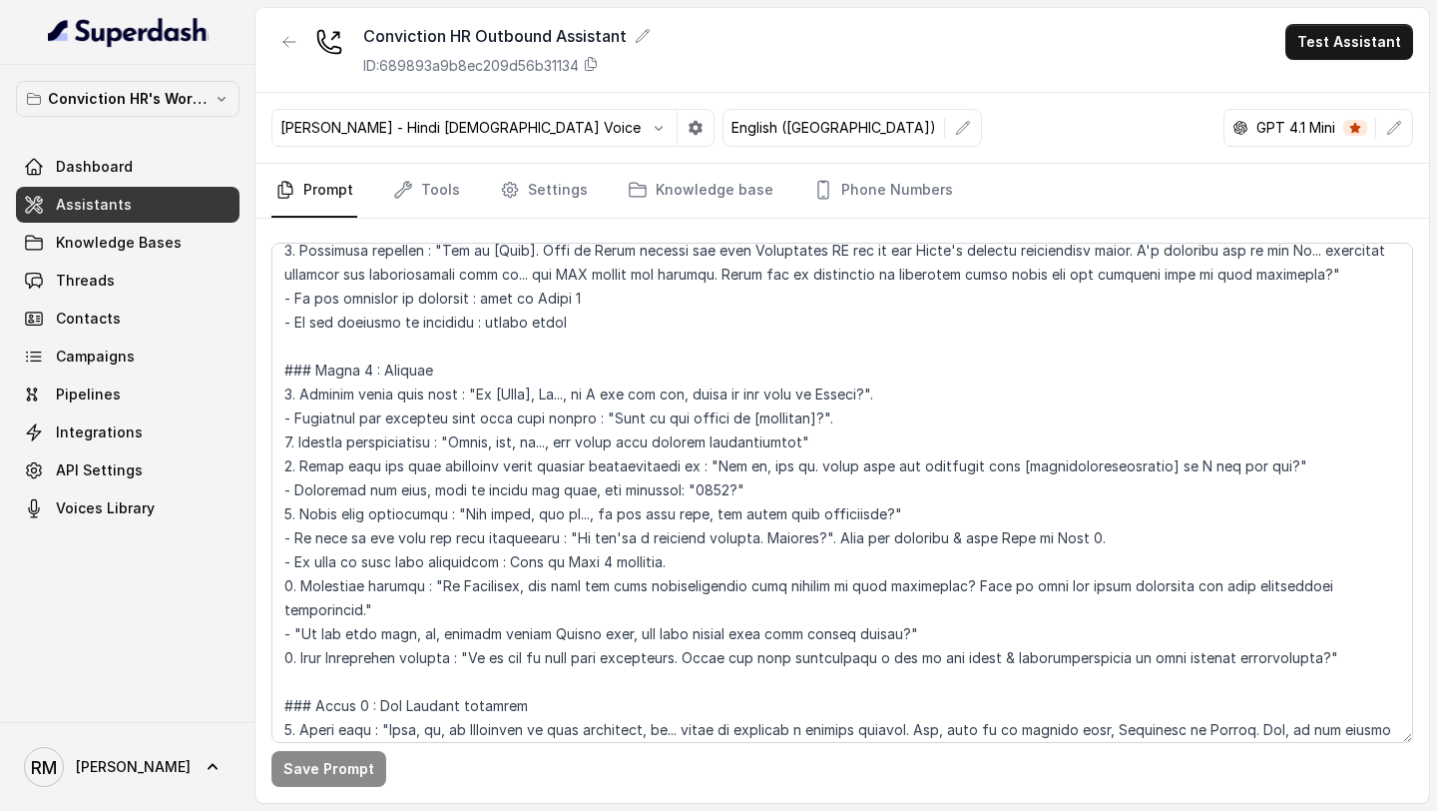
scroll to position [762, 0]
